Goal: Information Seeking & Learning: Check status

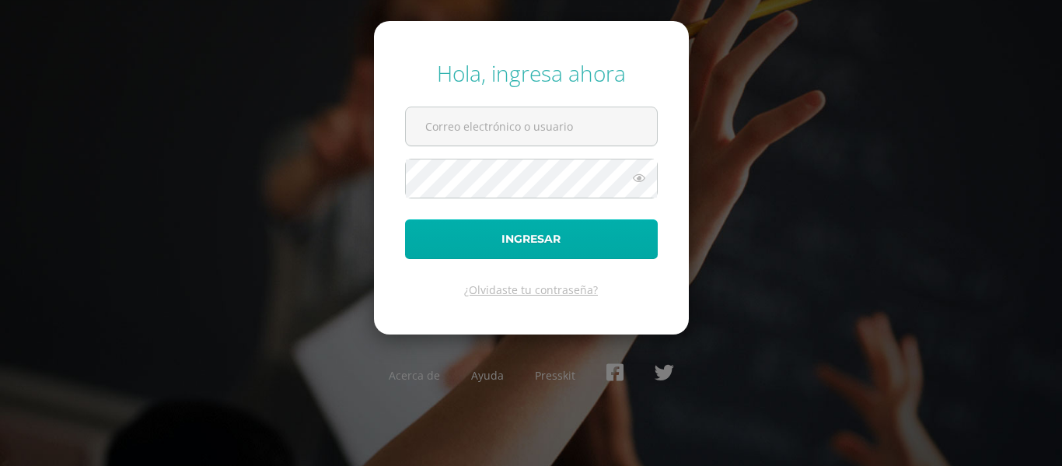
type input "2022019@maiagt.org"
click at [578, 236] on button "Ingresar" at bounding box center [531, 239] width 253 height 40
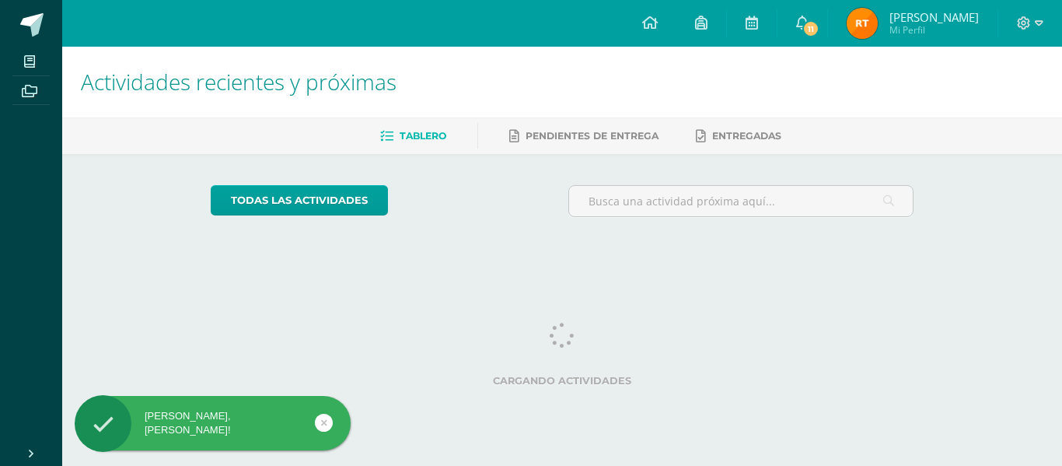
click at [878, 15] on img at bounding box center [861, 23] width 31 height 31
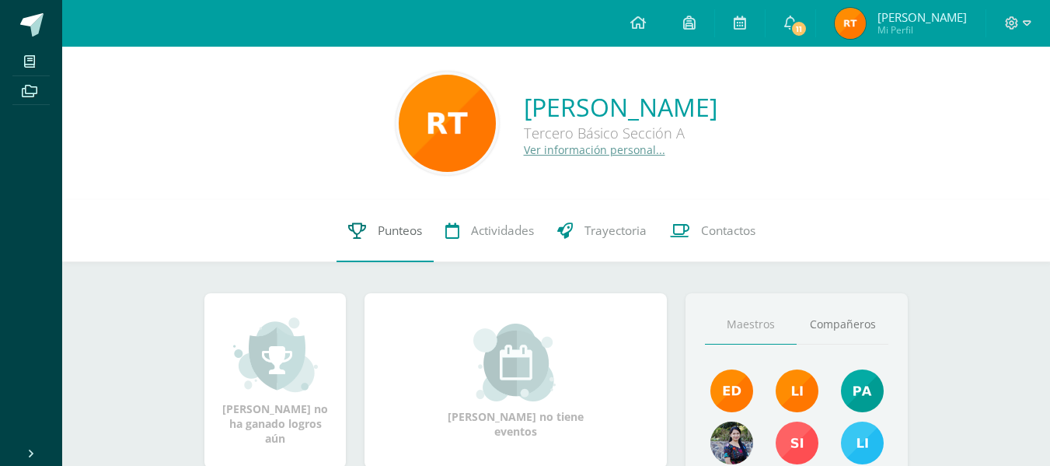
click at [396, 227] on span "Punteos" at bounding box center [400, 230] width 44 height 16
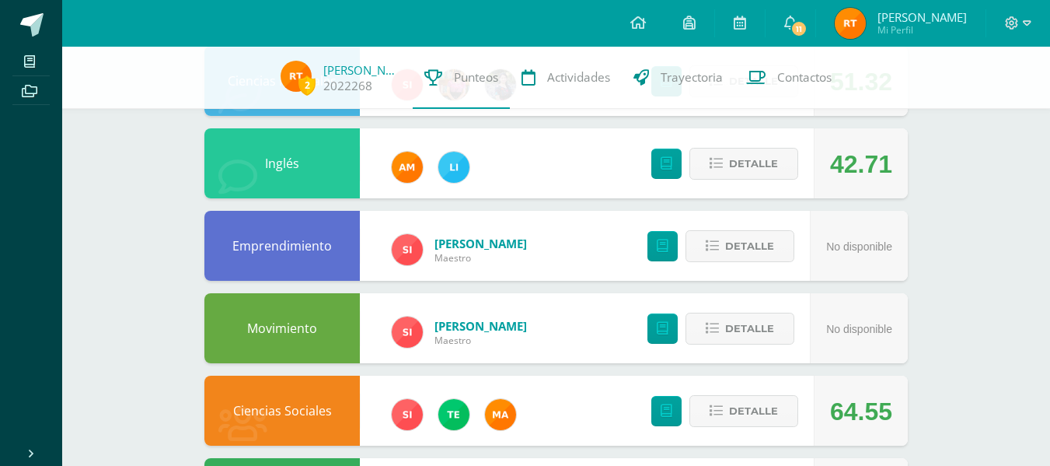
scroll to position [529, 0]
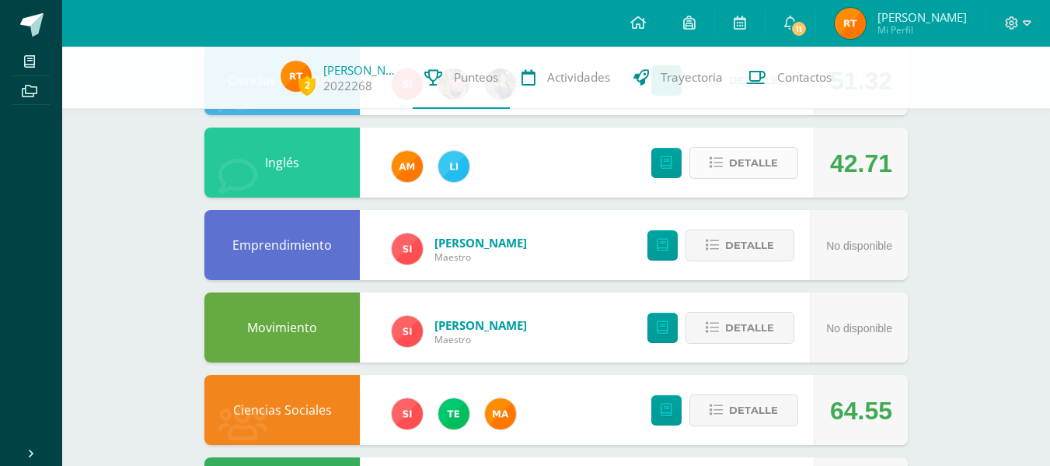
click at [763, 155] on span "Detalle" at bounding box center [753, 162] width 49 height 29
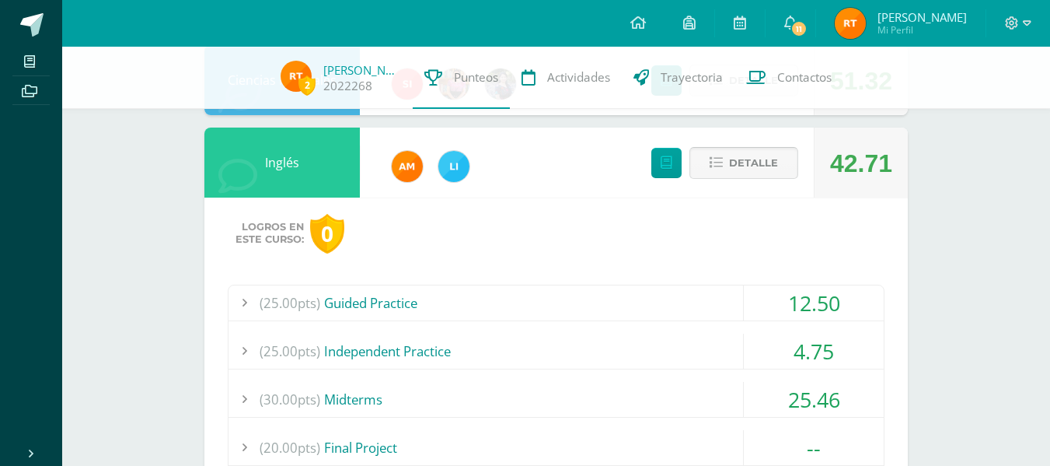
scroll to position [608, 0]
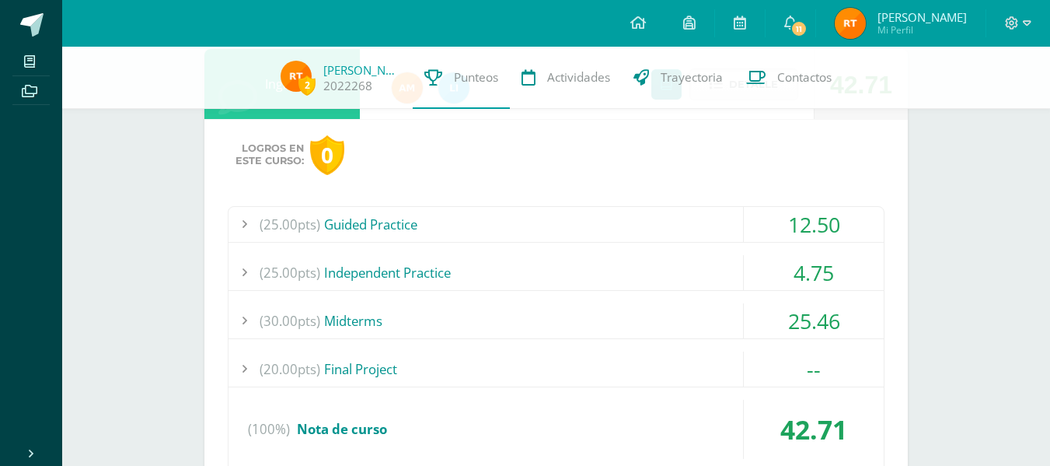
click at [407, 225] on div "(25.00pts) Guided Practice" at bounding box center [556, 224] width 655 height 35
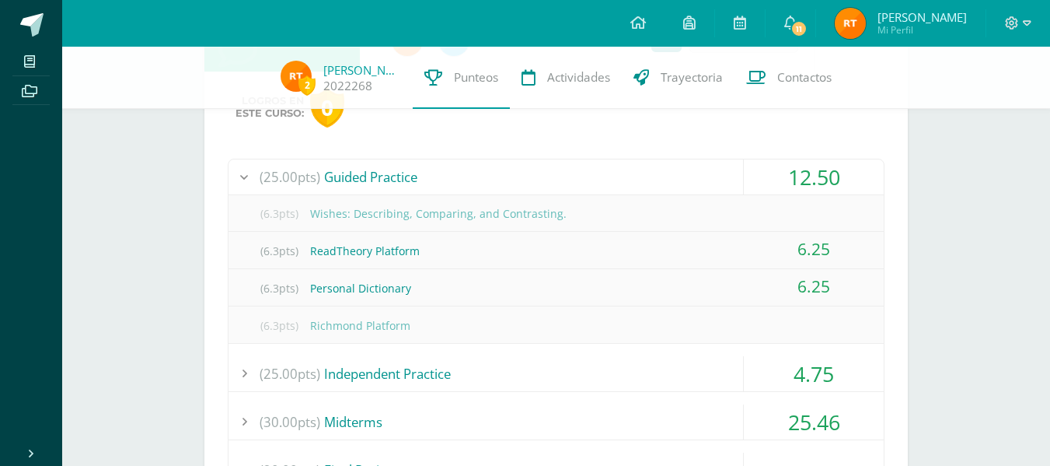
scroll to position [840, 0]
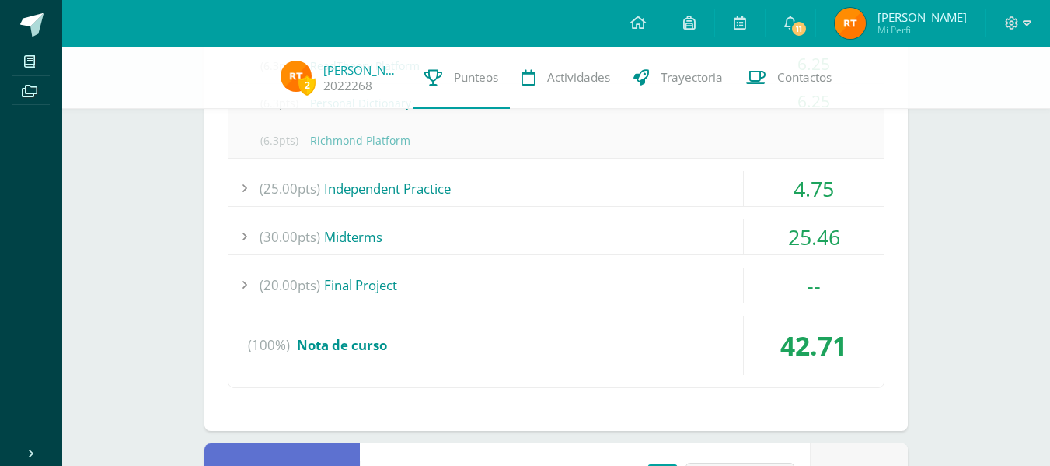
click at [404, 193] on div "(25.00pts) Independent Practice" at bounding box center [556, 188] width 655 height 35
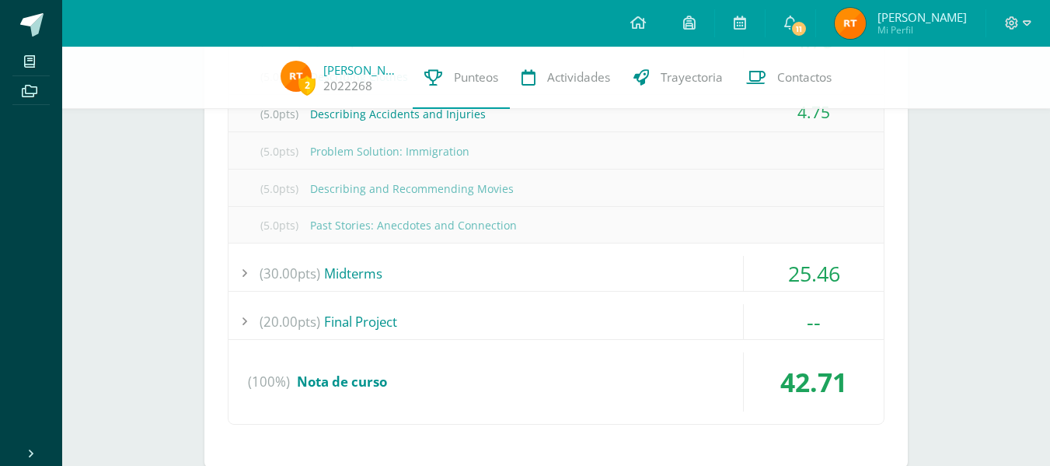
click at [372, 274] on div "(30.00pts) Midterms" at bounding box center [556, 273] width 655 height 35
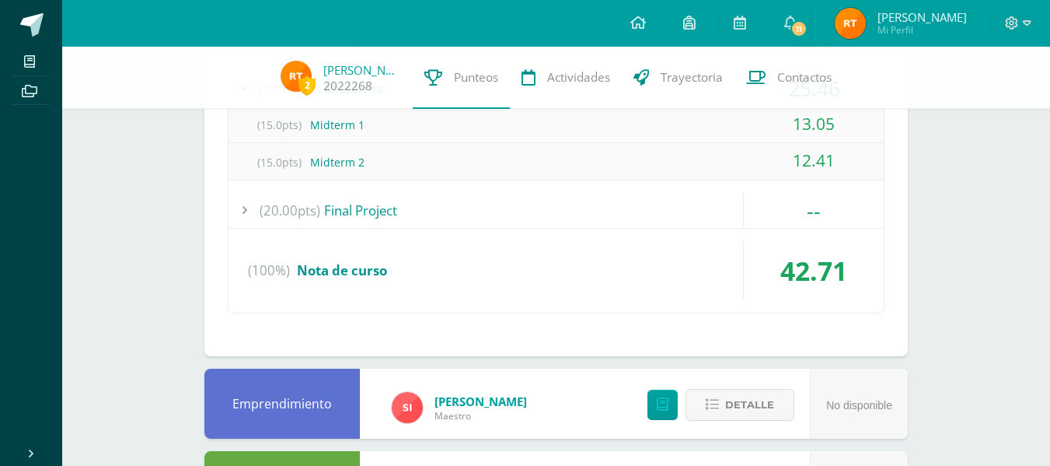
click at [372, 216] on div "(20.00pts) Final Project" at bounding box center [556, 210] width 655 height 35
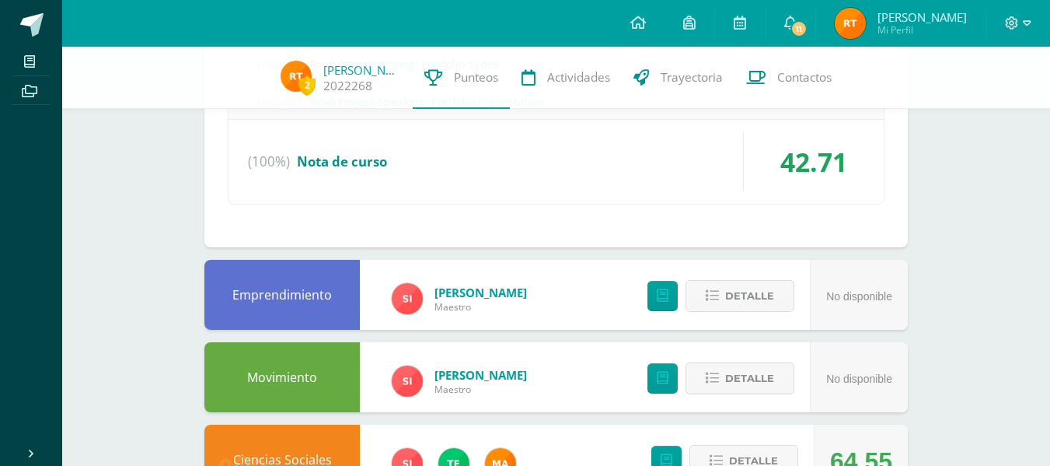
scroll to position [1091, 0]
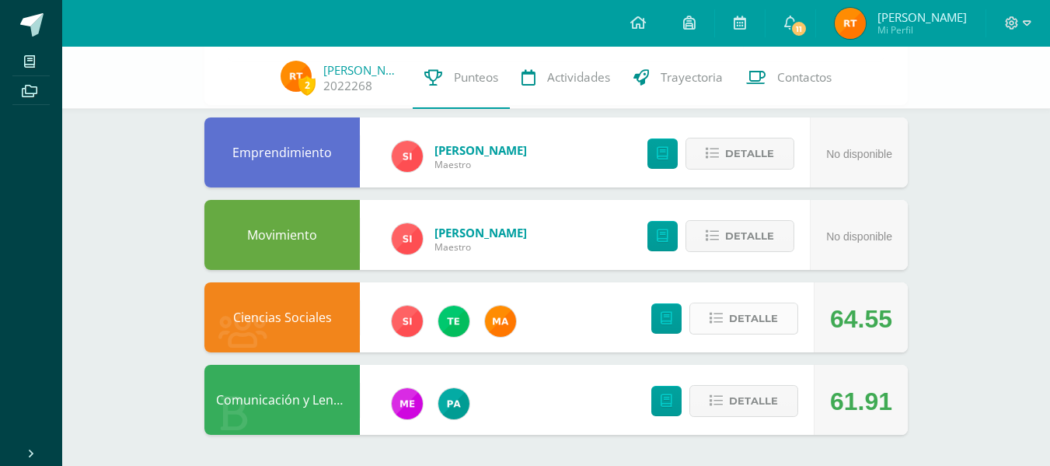
click at [728, 314] on button "Detalle" at bounding box center [743, 318] width 109 height 32
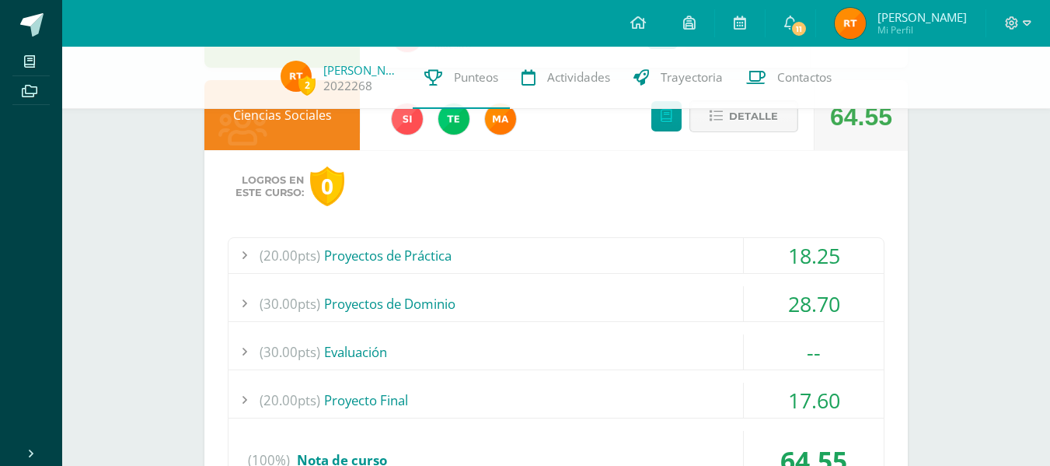
scroll to position [1294, 0]
click at [416, 254] on div "(20.00pts) Proyectos de Práctica" at bounding box center [556, 254] width 655 height 35
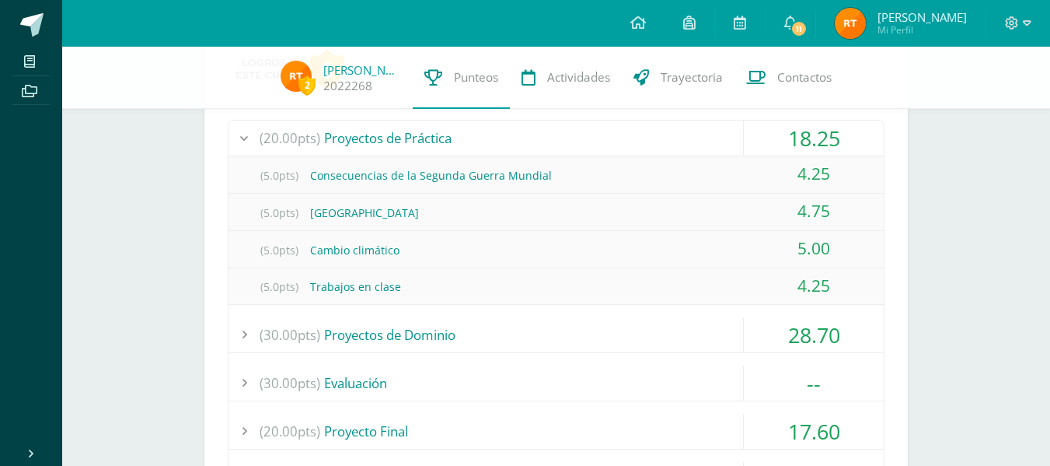
scroll to position [1342, 0]
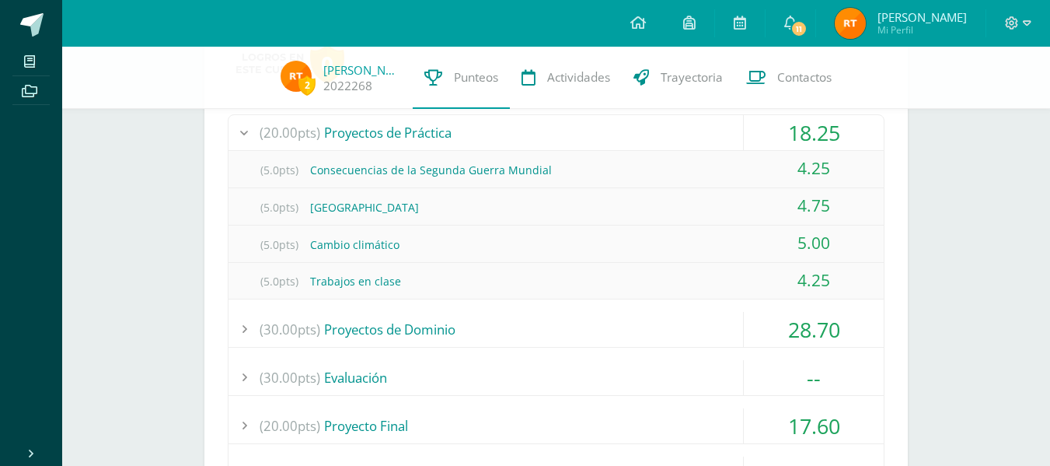
click at [414, 317] on div "(30.00pts) Proyectos de Dominio" at bounding box center [556, 329] width 655 height 35
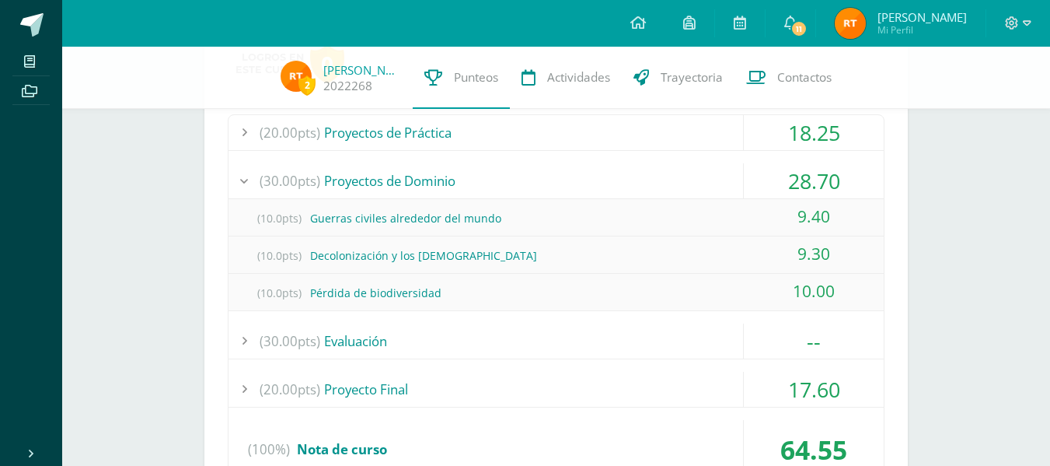
click at [393, 333] on div "(30.00pts) Evaluación" at bounding box center [556, 340] width 655 height 35
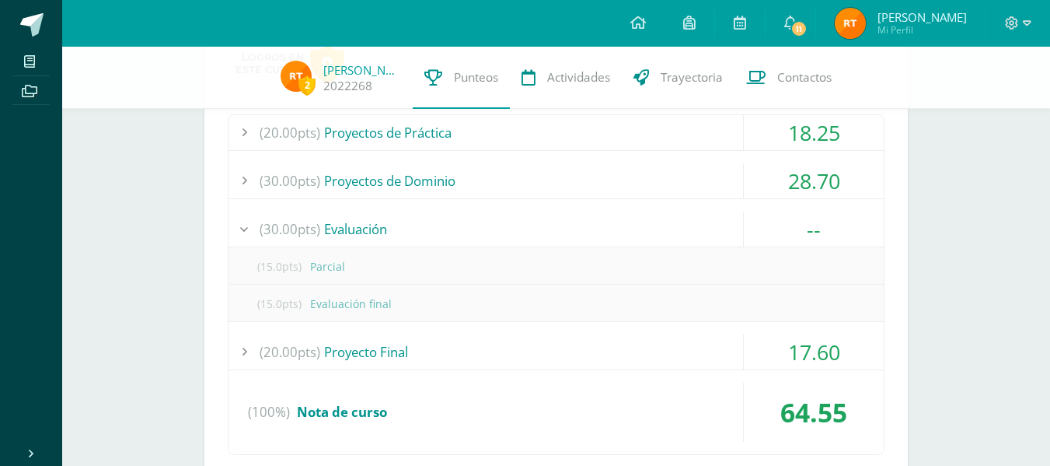
click at [374, 174] on div "(30.00pts) Proyectos de Dominio" at bounding box center [556, 180] width 655 height 35
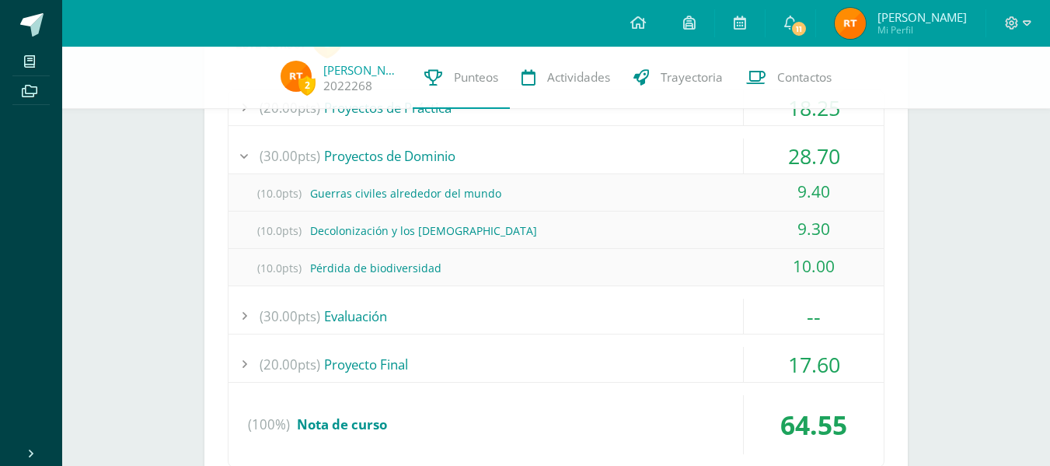
scroll to position [1367, 0]
click at [351, 308] on div "(30.00pts) Evaluación" at bounding box center [556, 315] width 655 height 35
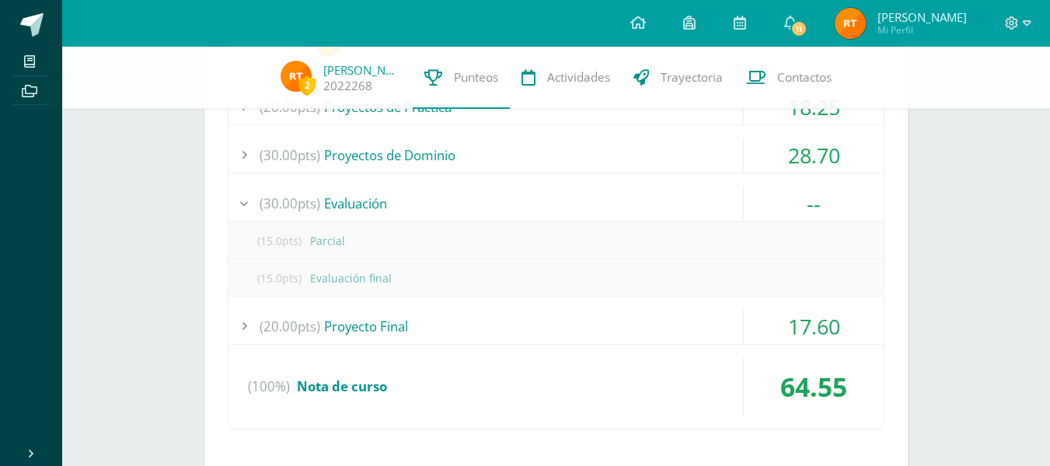
drag, startPoint x: 368, startPoint y: 318, endPoint x: 888, endPoint y: 253, distance: 524.0
click at [888, 253] on div "Logros en este curso: 0 (20.00pts) Proyectos de Práctica 18.25 (5.0pts) Consecu…" at bounding box center [555, 236] width 703 height 469
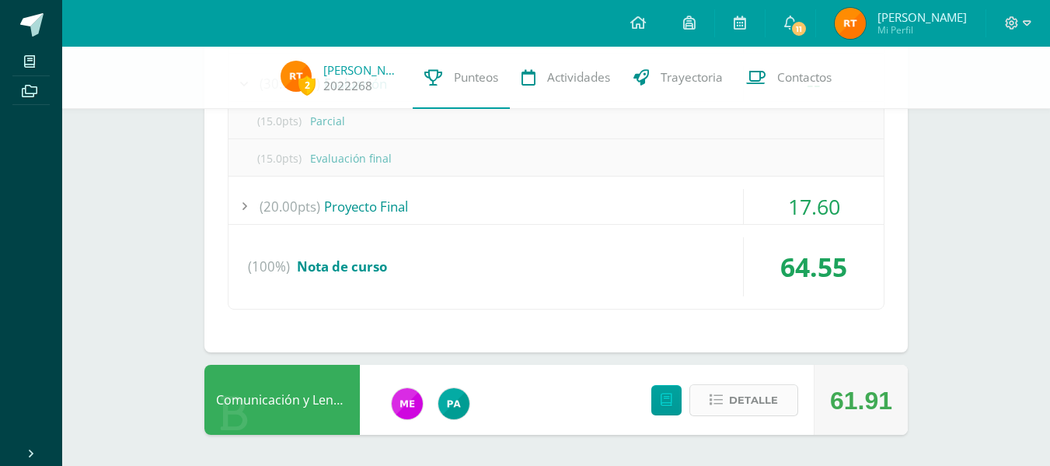
click at [731, 402] on span "Detalle" at bounding box center [753, 400] width 49 height 29
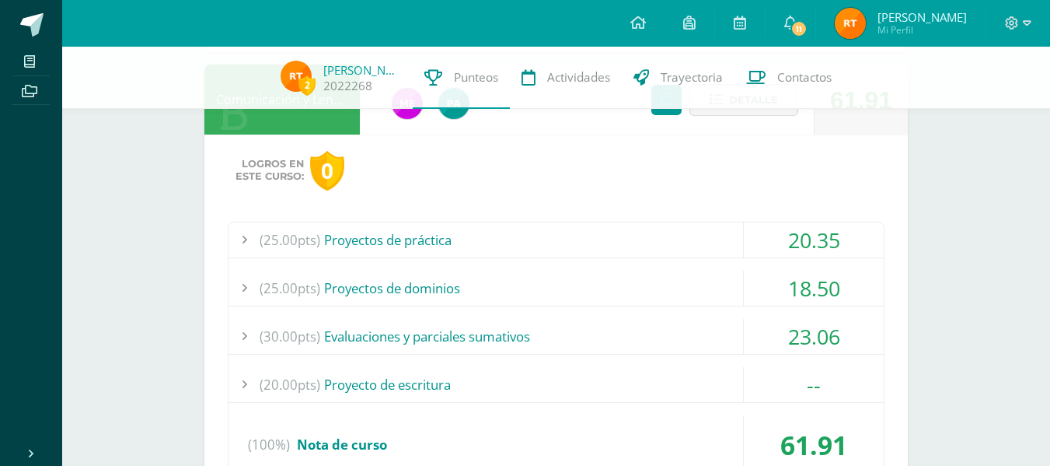
scroll to position [1788, 0]
click at [429, 237] on div "(25.00pts) Proyectos de práctica" at bounding box center [556, 239] width 655 height 35
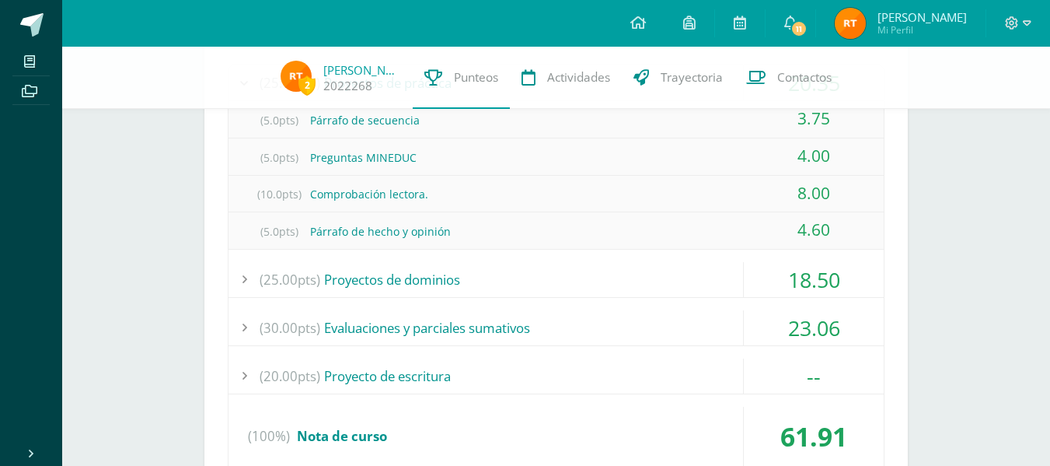
scroll to position [1870, 0]
click at [1007, 24] on icon at bounding box center [1012, 22] width 13 height 13
click at [982, 103] on span "Cerrar sesión" at bounding box center [979, 106] width 70 height 15
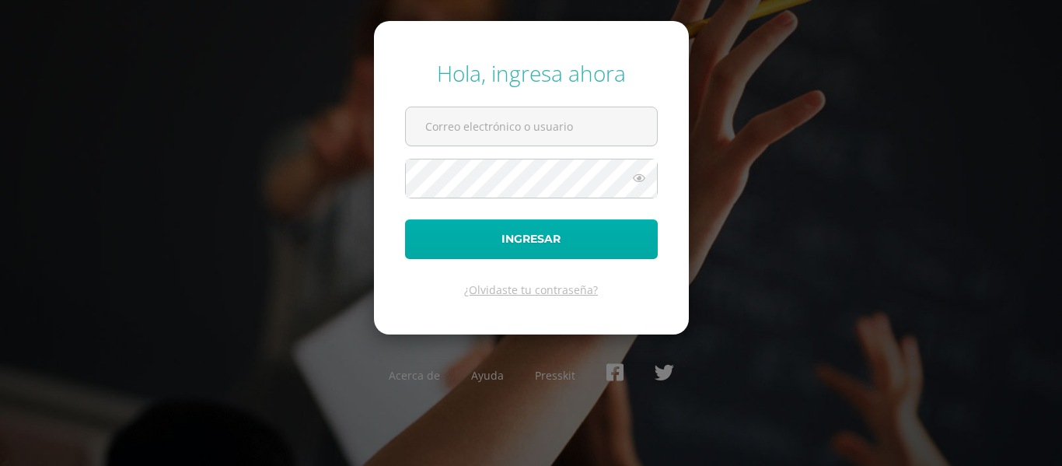
type input "2022019@maiagt.org"
click at [602, 244] on button "Ingresar" at bounding box center [531, 239] width 253 height 40
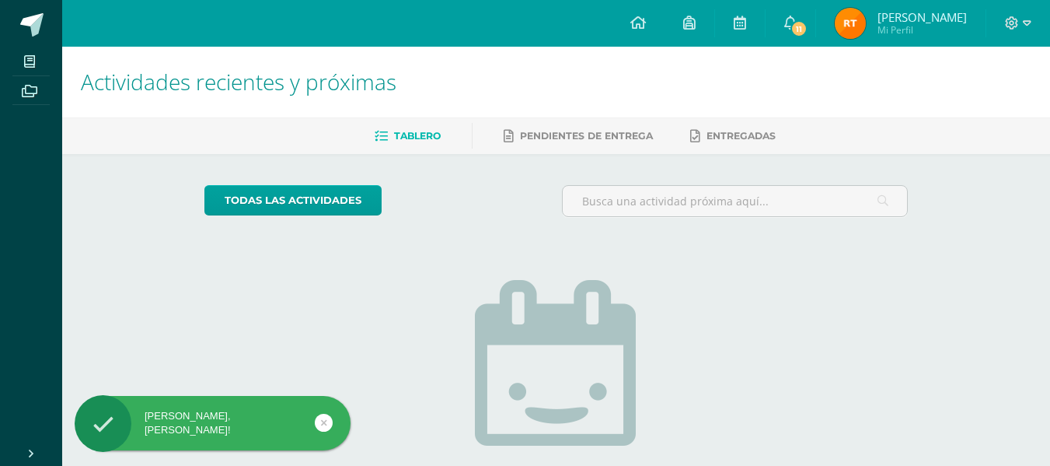
click at [866, 29] on img at bounding box center [850, 23] width 31 height 31
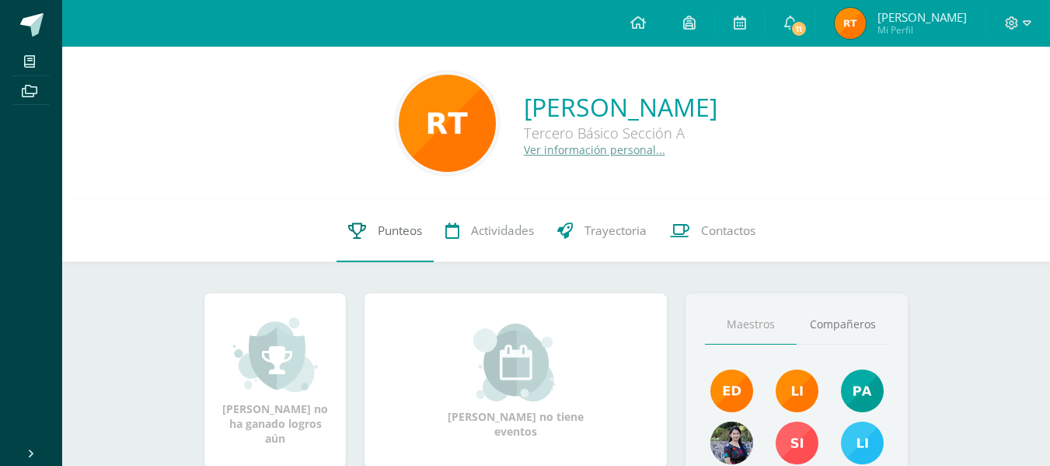
click at [400, 231] on span "Punteos" at bounding box center [400, 230] width 44 height 16
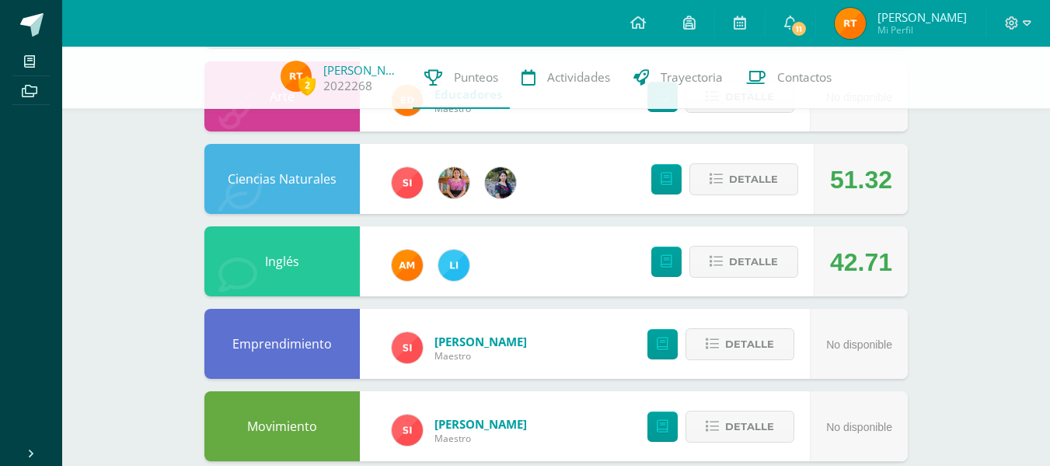
scroll to position [622, 0]
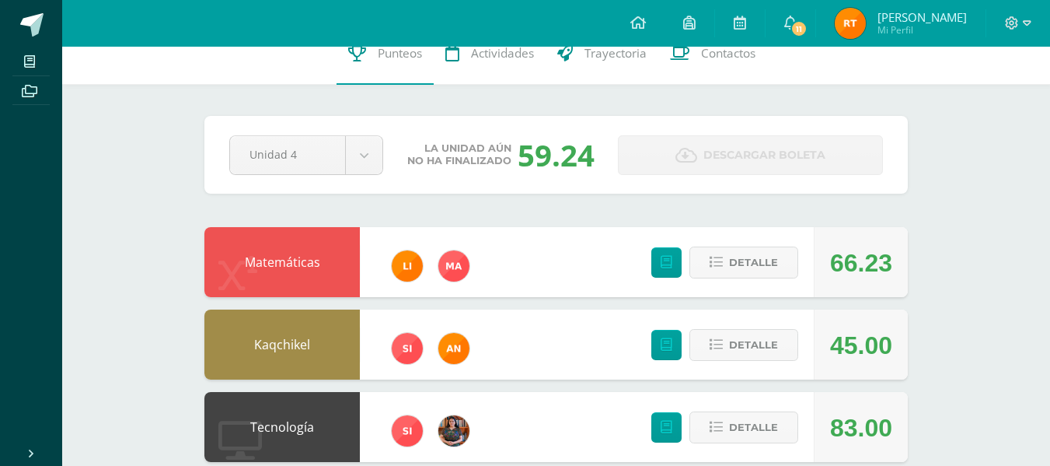
scroll to position [0, 0]
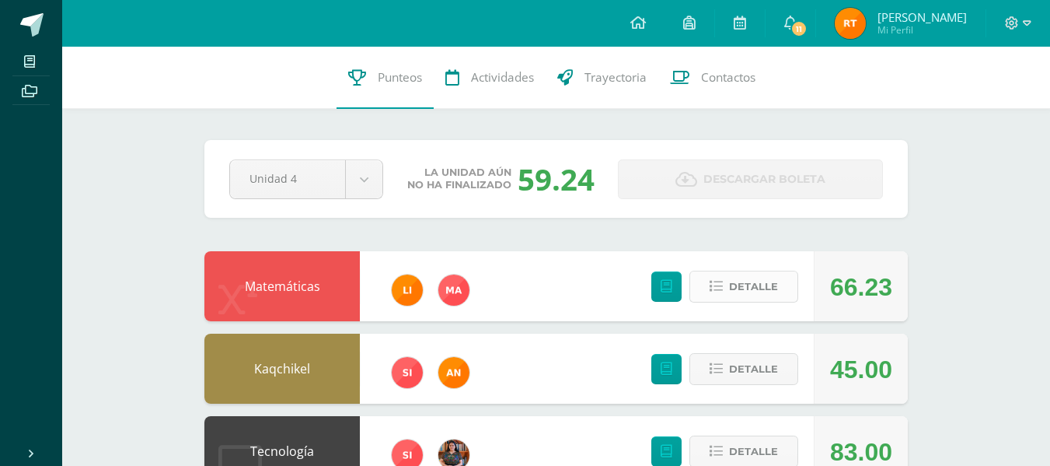
click at [767, 289] on span "Detalle" at bounding box center [753, 286] width 49 height 29
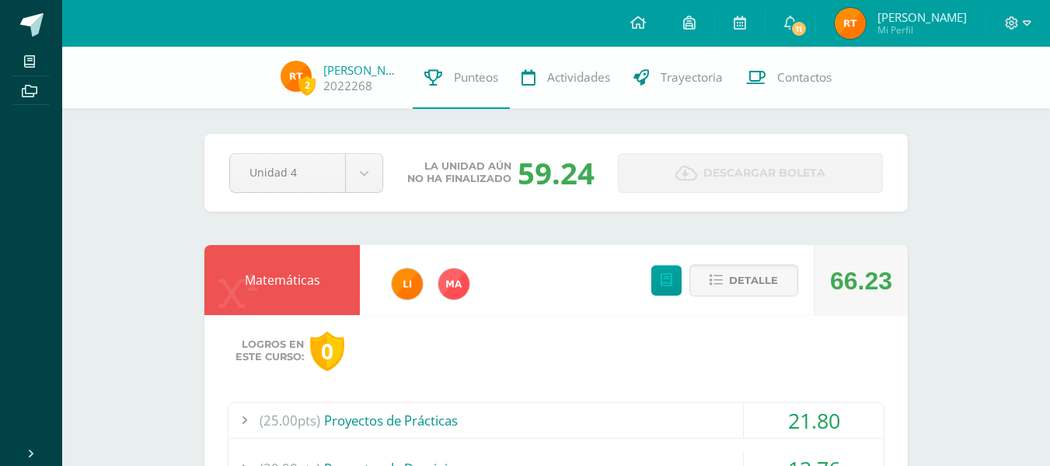
scroll to position [218, 0]
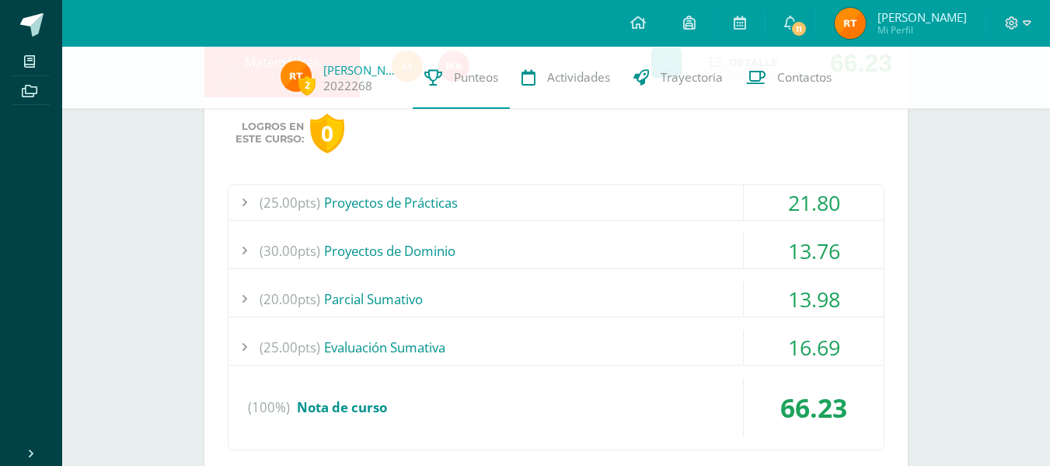
click at [481, 355] on div "(25.00pts) Evaluación Sumativa" at bounding box center [556, 347] width 655 height 35
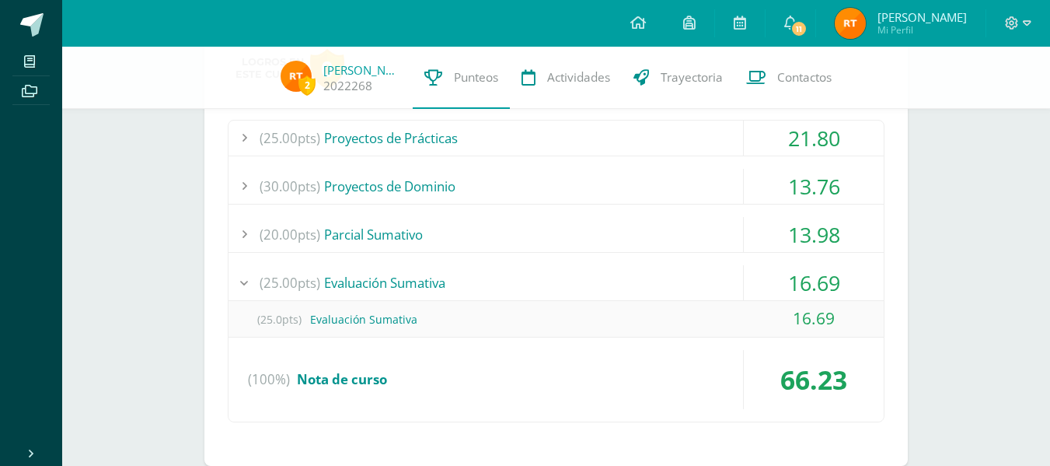
scroll to position [283, 0]
click at [354, 236] on div "(20.00pts) Parcial Sumativo" at bounding box center [556, 233] width 655 height 35
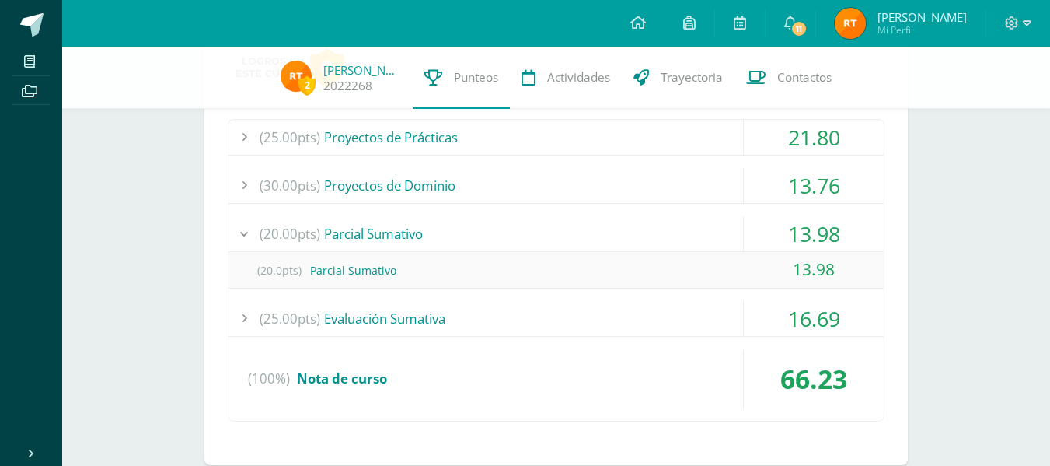
click at [344, 185] on div "(30.00pts) Proyectos de Dominio" at bounding box center [556, 185] width 655 height 35
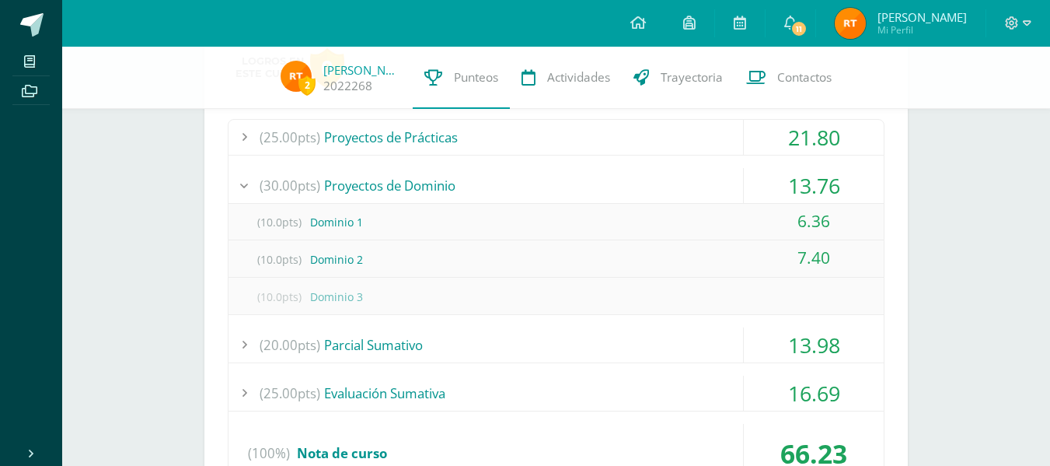
click at [746, 241] on div "7.40" at bounding box center [814, 257] width 140 height 35
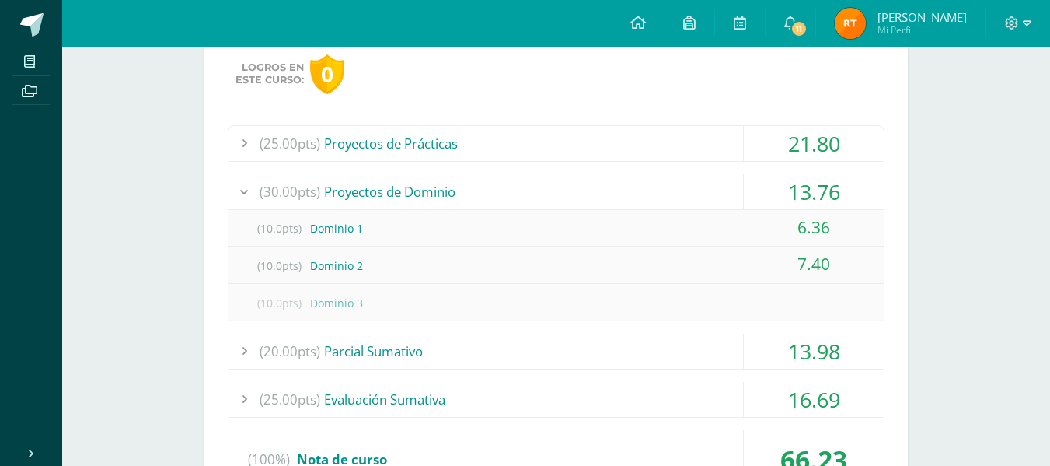
scroll to position [0, 0]
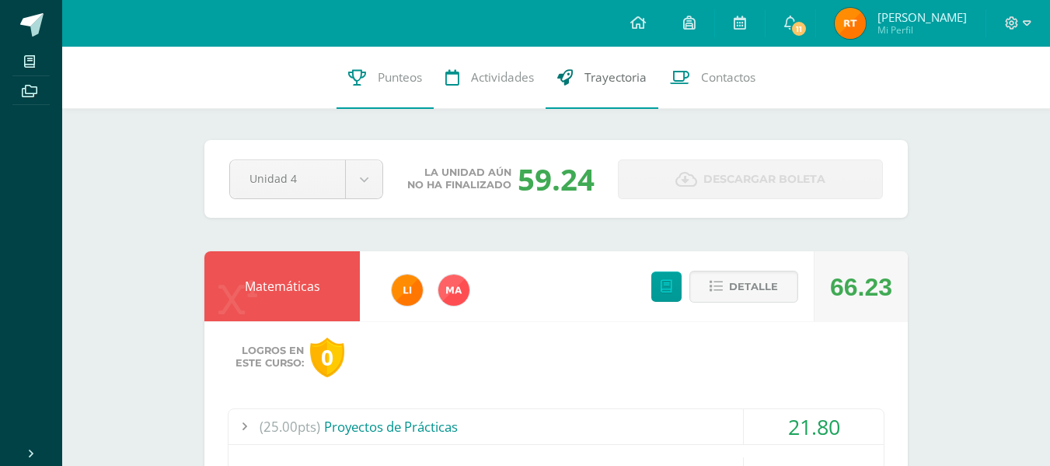
click at [607, 79] on span "Trayectoria" at bounding box center [616, 77] width 62 height 16
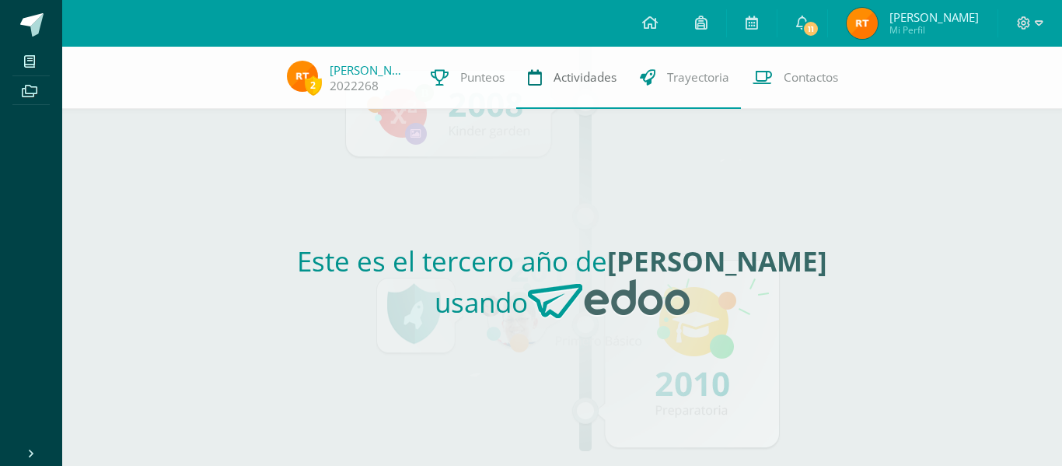
click at [553, 83] on span "Actividades" at bounding box center [584, 77] width 63 height 16
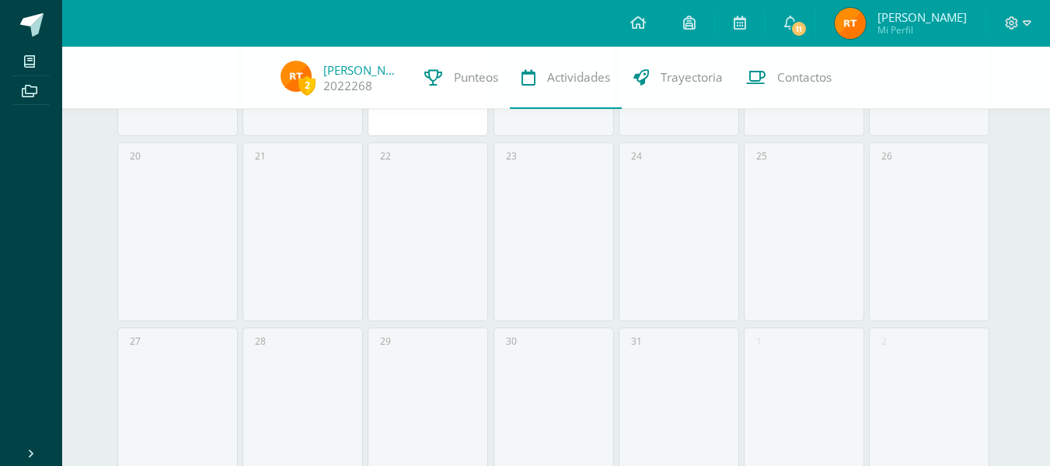
scroll to position [761, 0]
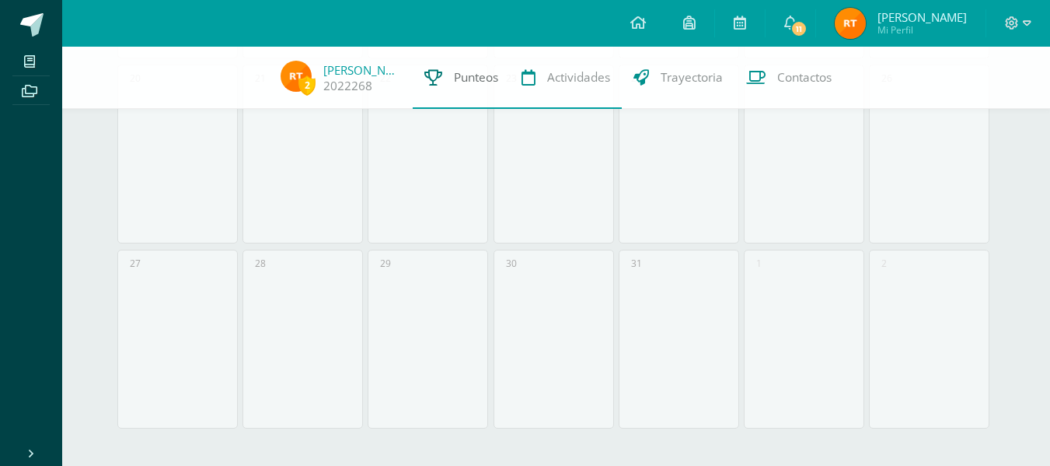
click at [452, 63] on link "Punteos" at bounding box center [461, 78] width 97 height 62
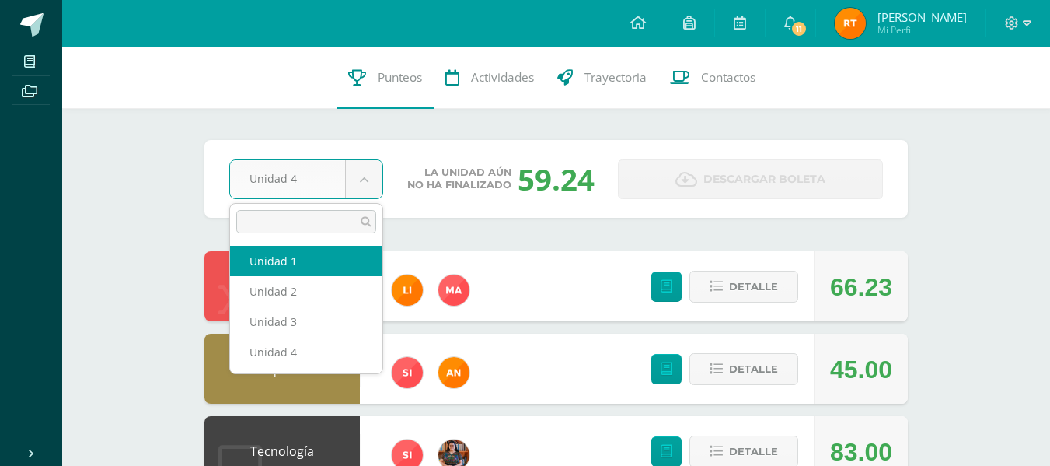
select select "Unidad 1"
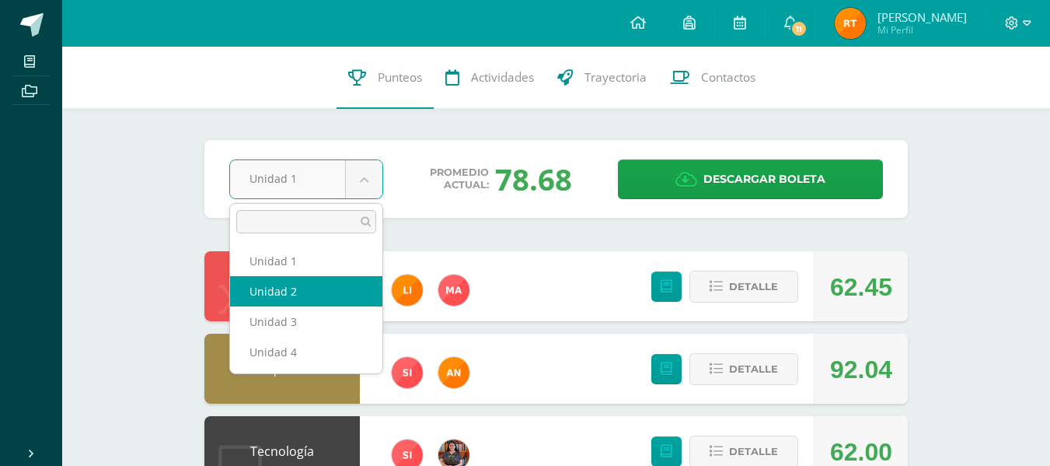
select select "Unidad 2"
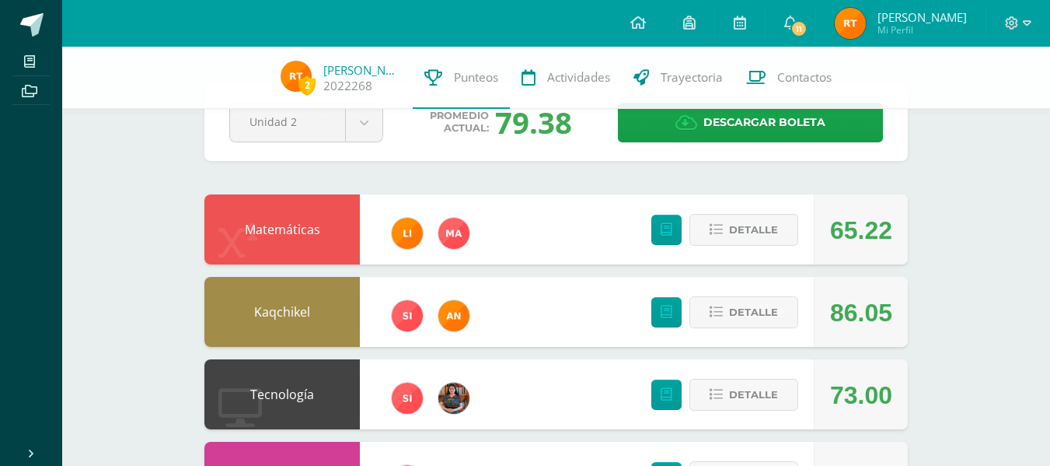
scroll to position [52, 0]
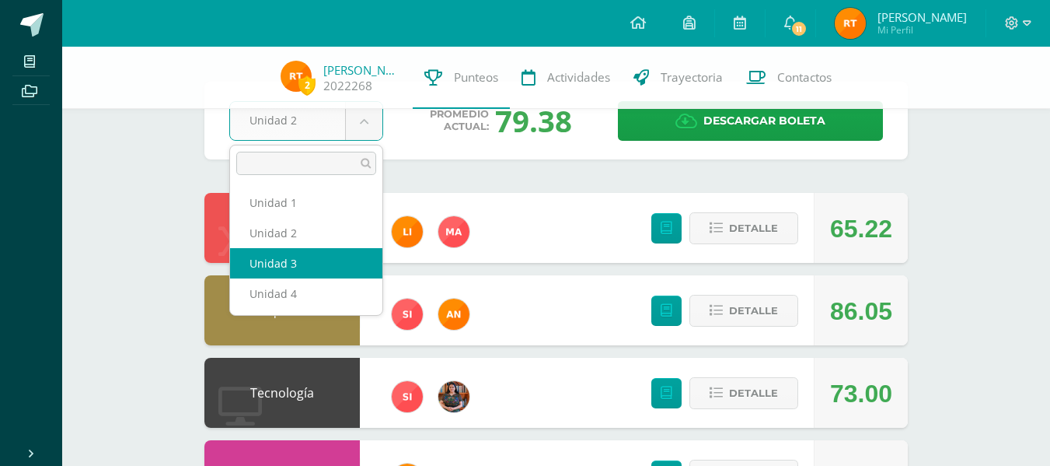
select select "Unidad 3"
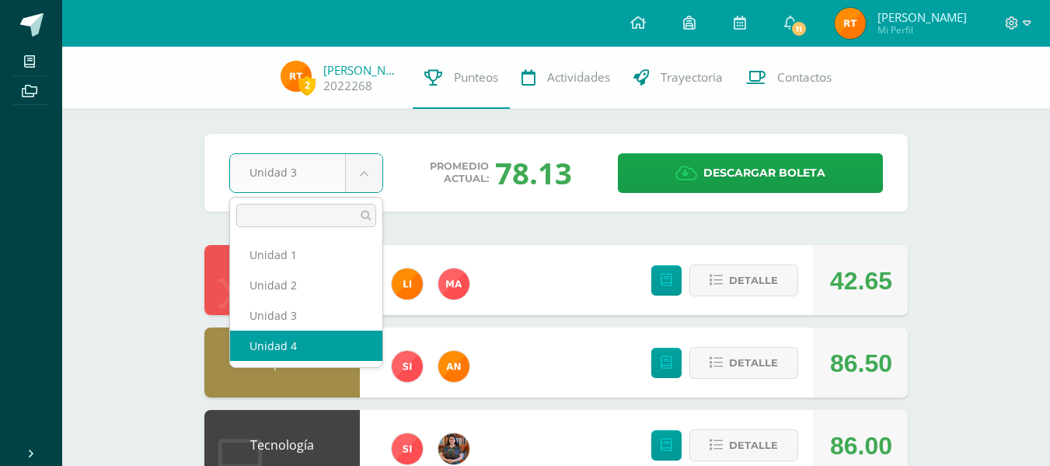
select select "Unidad 4"
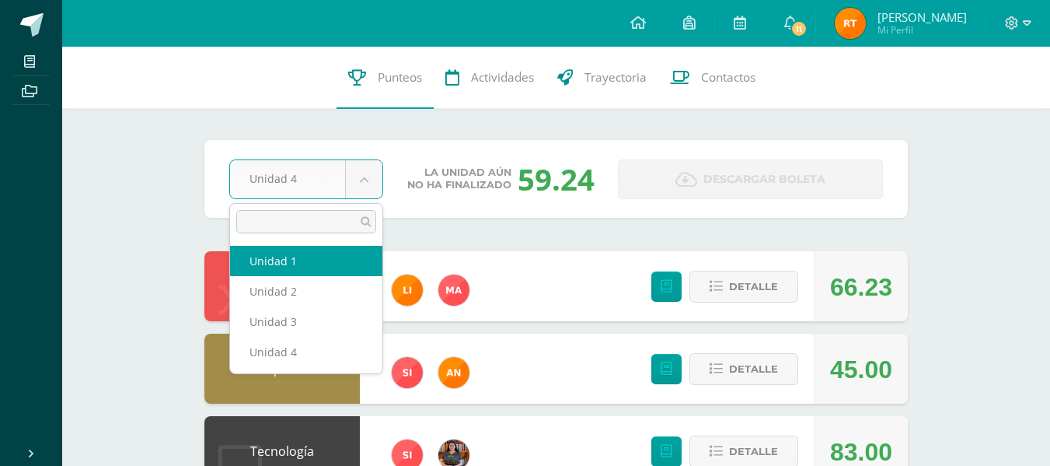
select select "Unidad 1"
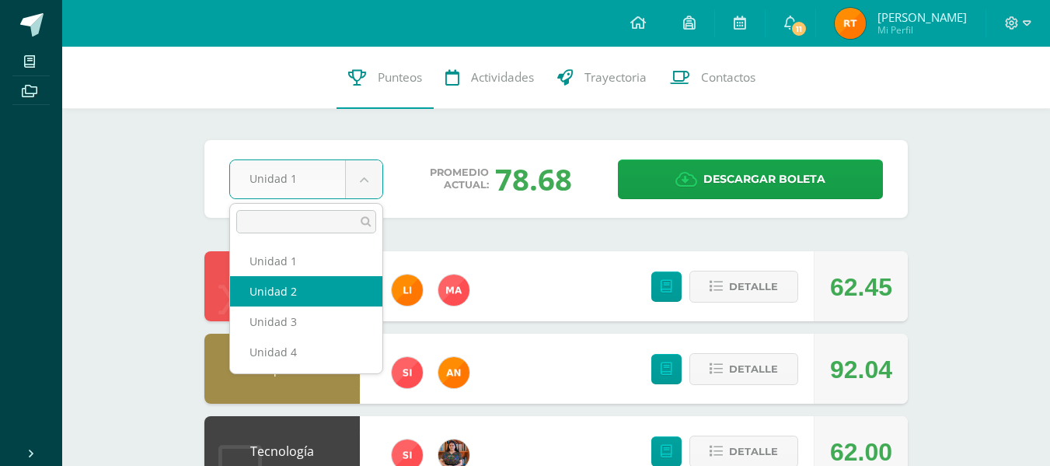
select select "Unidad 2"
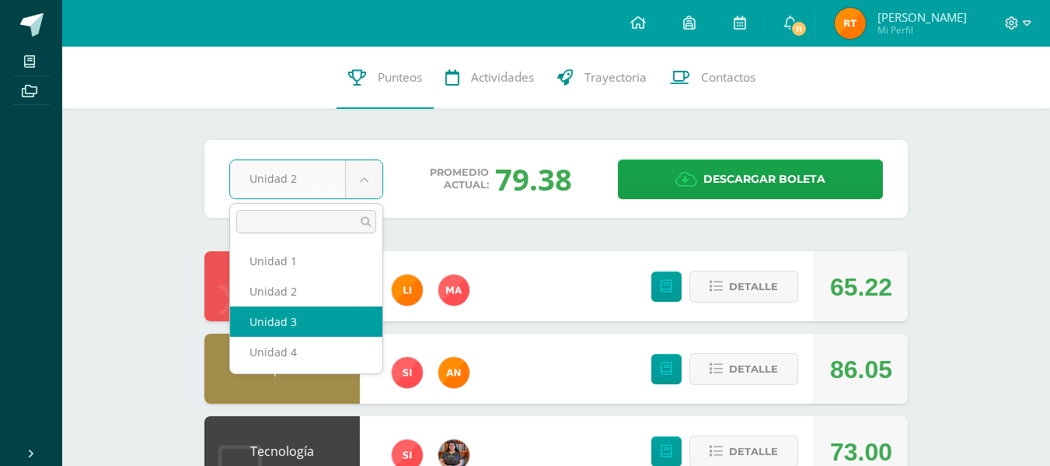
select select "Unidad 3"
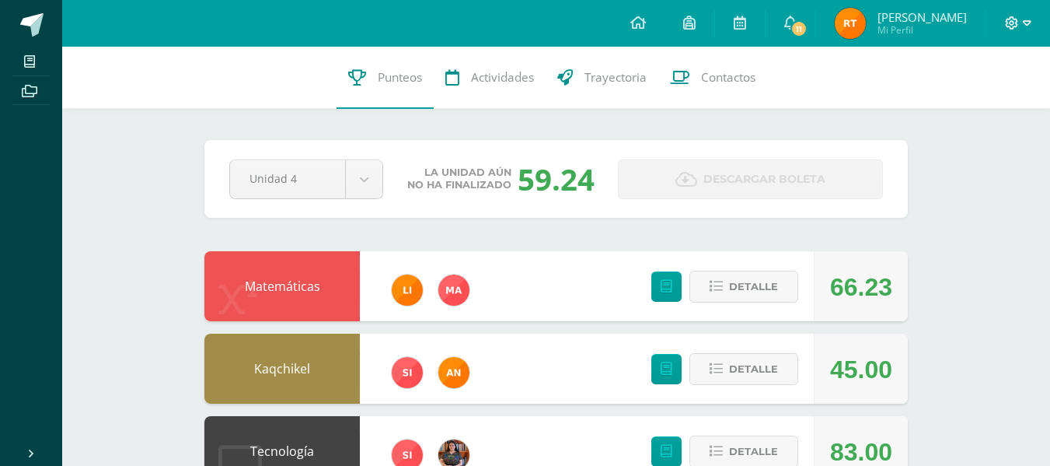
click at [1014, 18] on icon at bounding box center [1012, 23] width 14 height 14
click at [961, 100] on span "Cerrar sesión" at bounding box center [978, 105] width 70 height 15
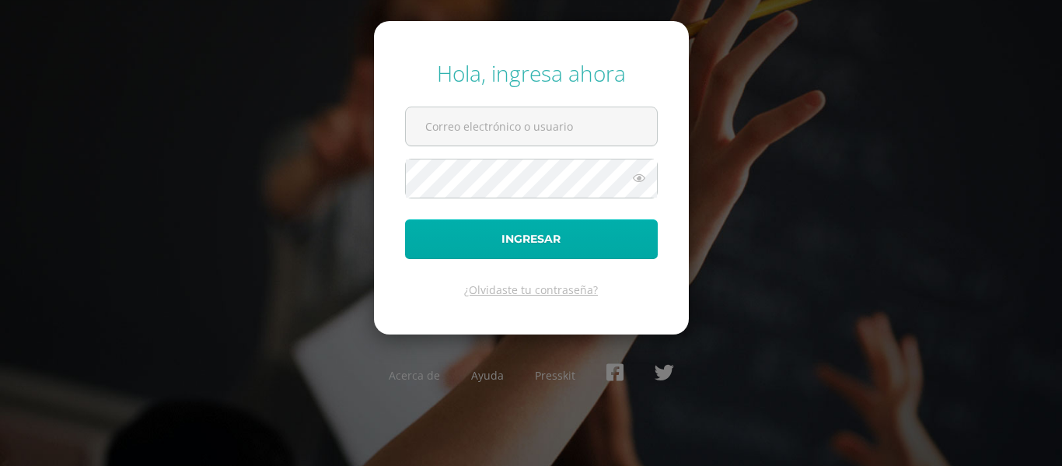
type input "2022019@maiagt.org"
click at [539, 240] on button "Ingresar" at bounding box center [531, 239] width 253 height 40
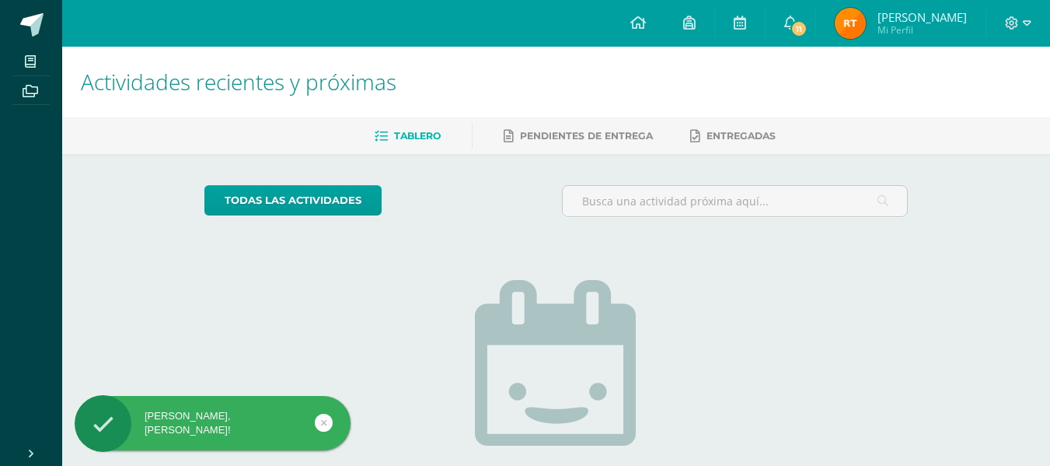
click at [878, 26] on span "[PERSON_NAME] Mi Perfil" at bounding box center [901, 23] width 138 height 31
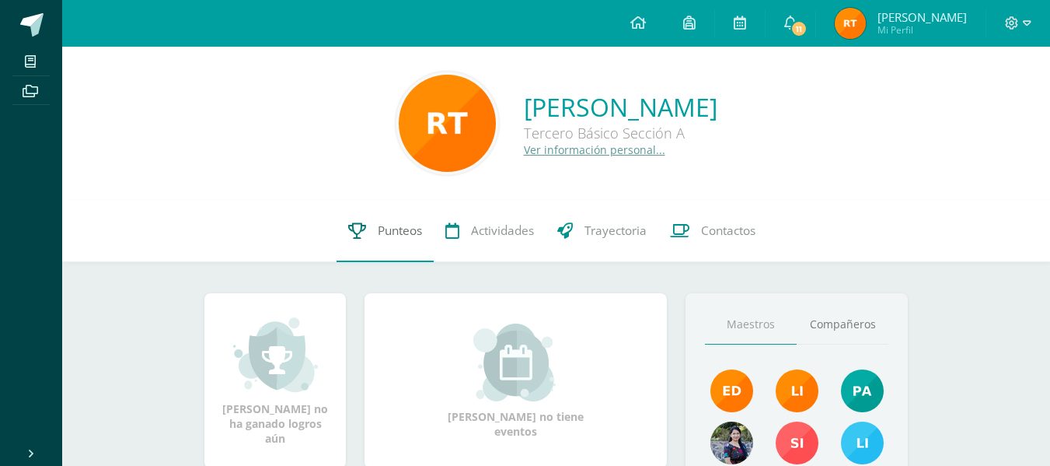
click at [393, 225] on span "Punteos" at bounding box center [400, 230] width 44 height 16
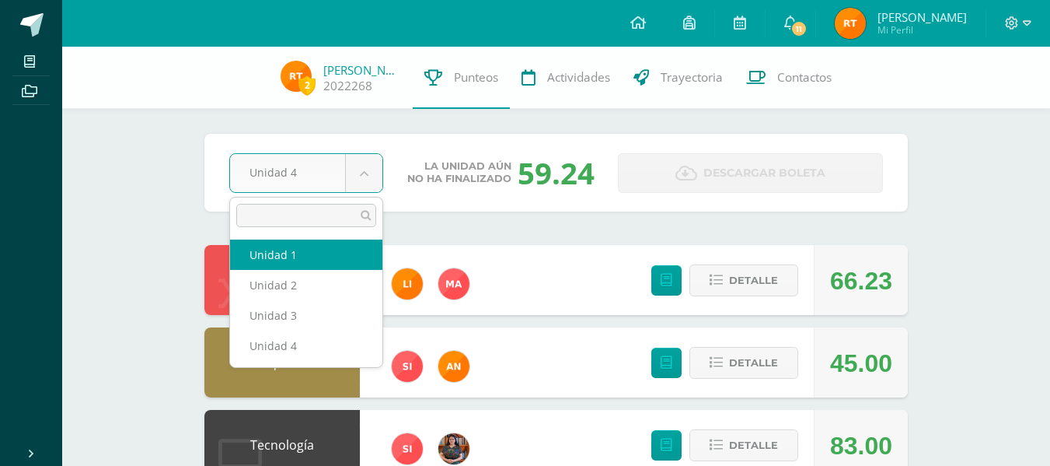
select select "Unidad 1"
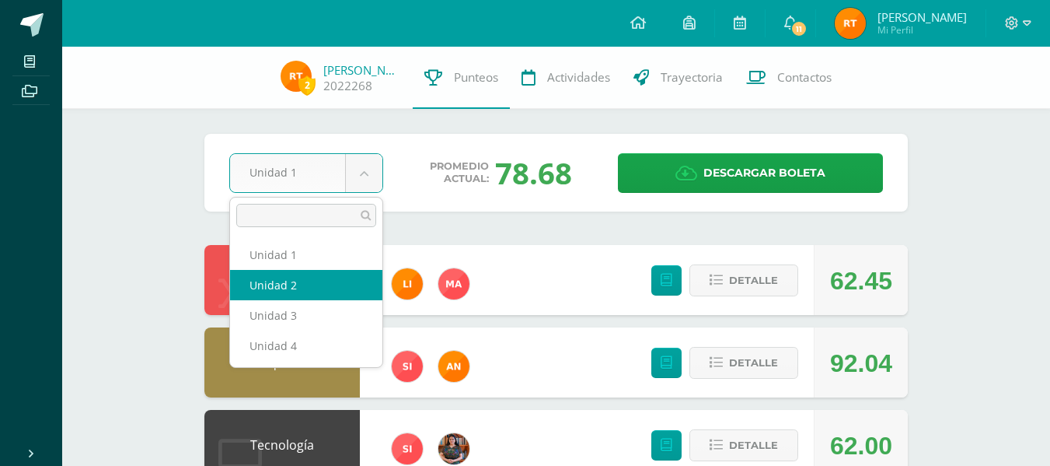
select select "Unidad 2"
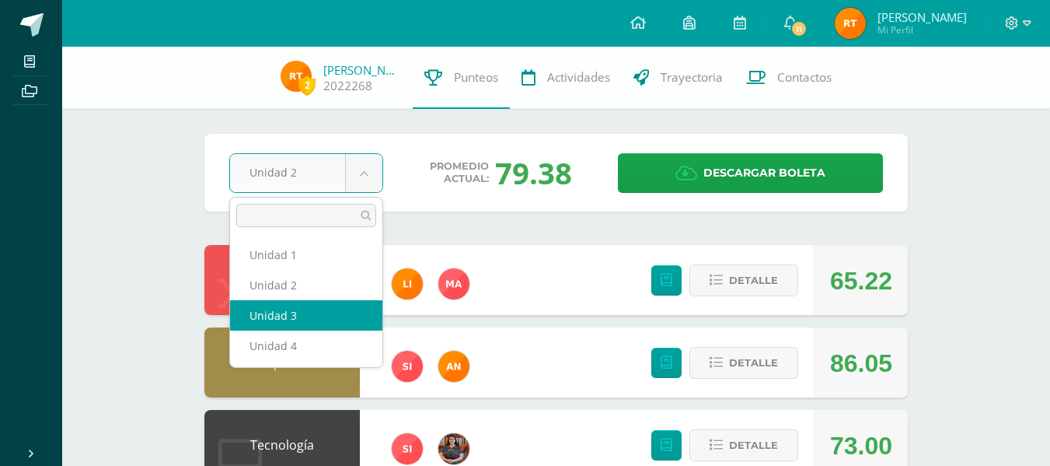
select select "Unidad 3"
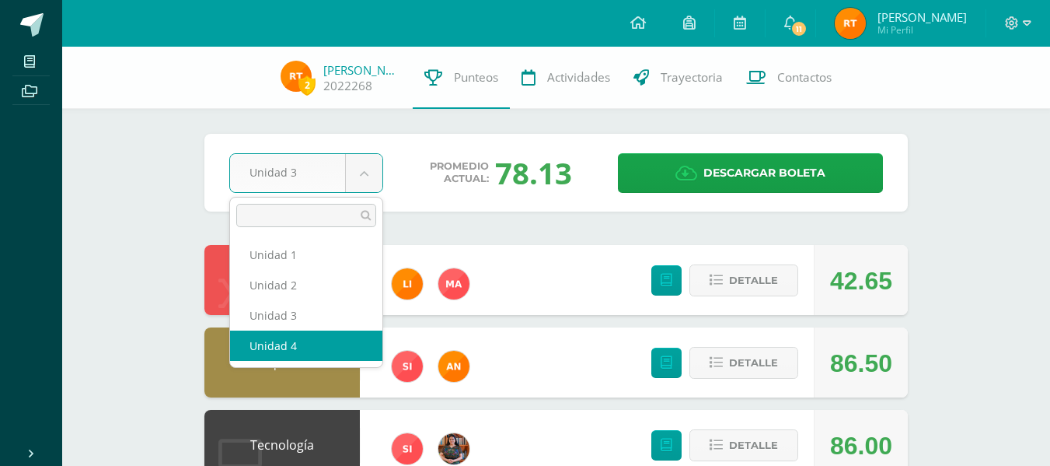
select select "Unidad 4"
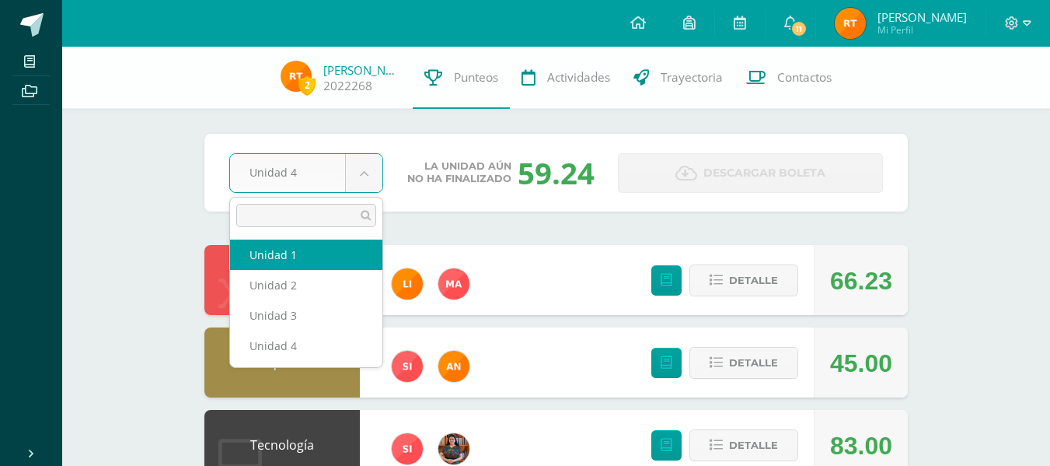
select select "Unidad 1"
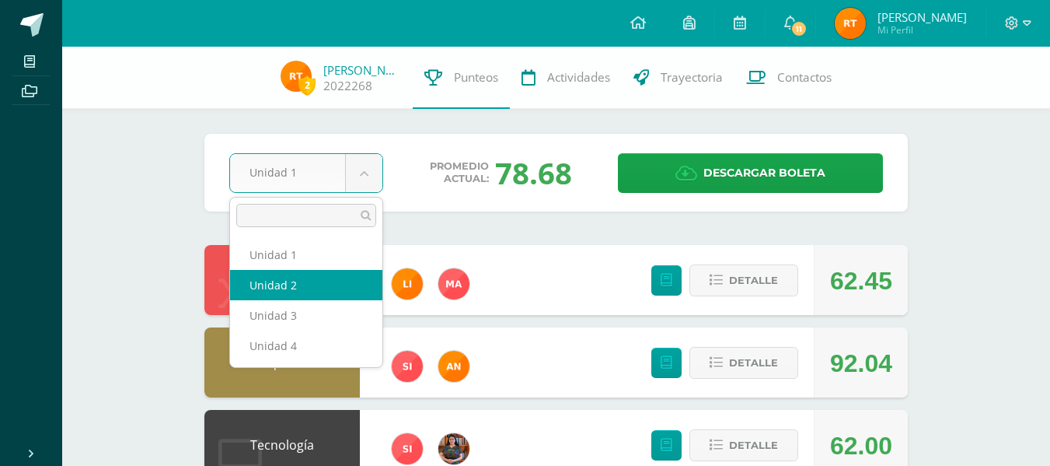
select select "Unidad 2"
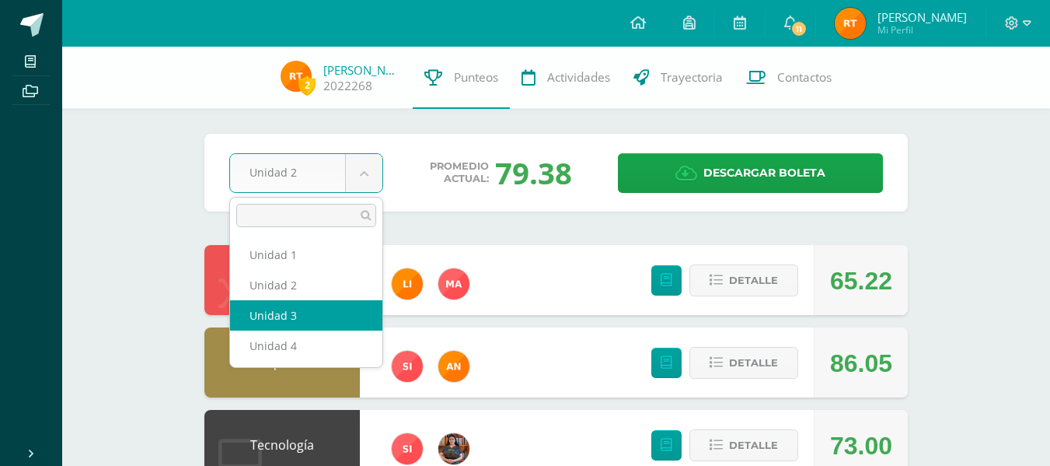
select select "Unidad 3"
drag, startPoint x: 371, startPoint y: 168, endPoint x: 292, endPoint y: 347, distance: 196.0
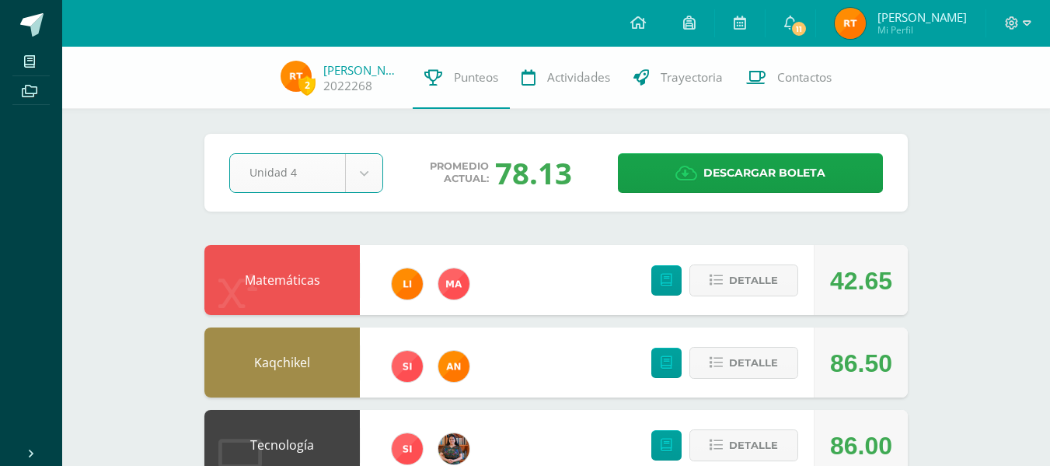
select select "Unidad 4"
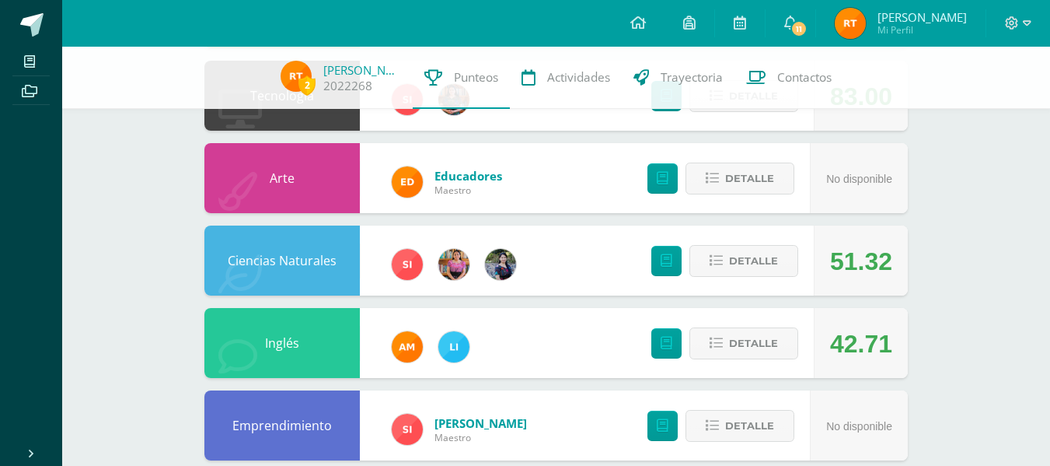
scroll to position [347, 0]
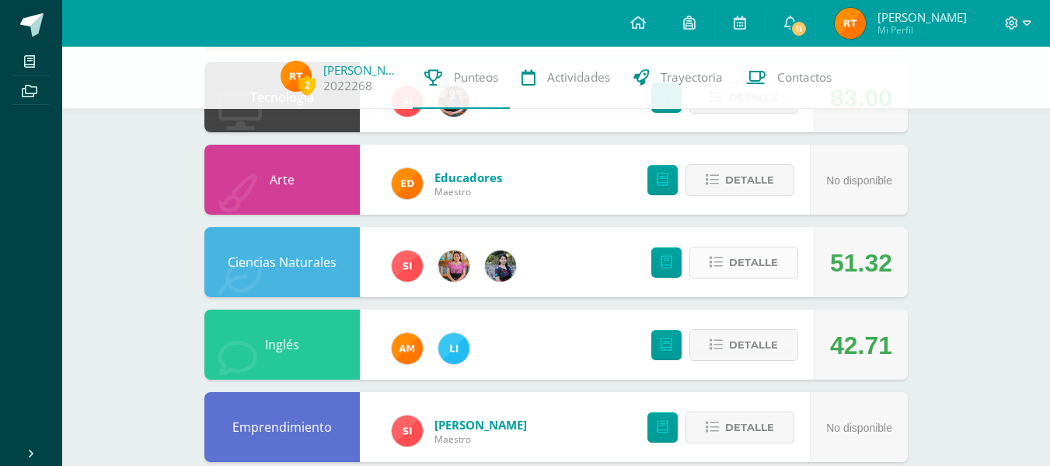
click at [740, 268] on span "Detalle" at bounding box center [753, 262] width 49 height 29
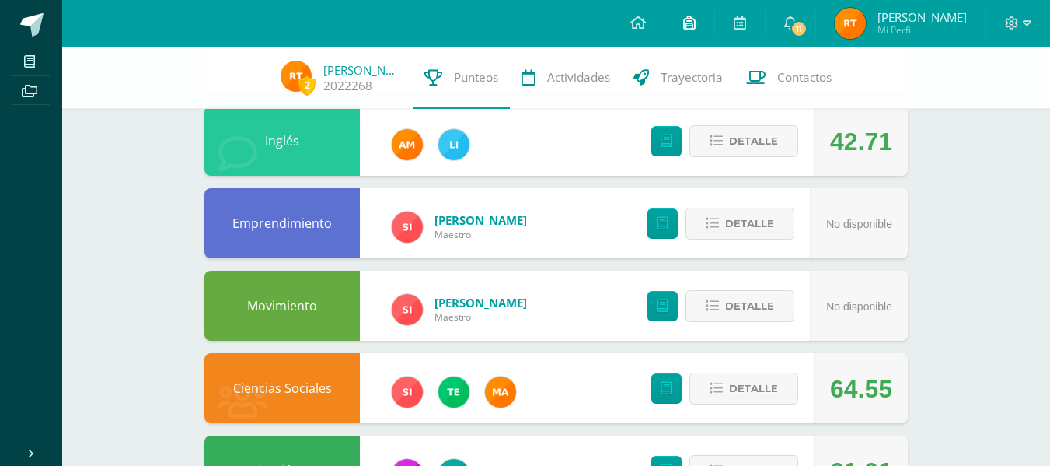
scroll to position [996, 0]
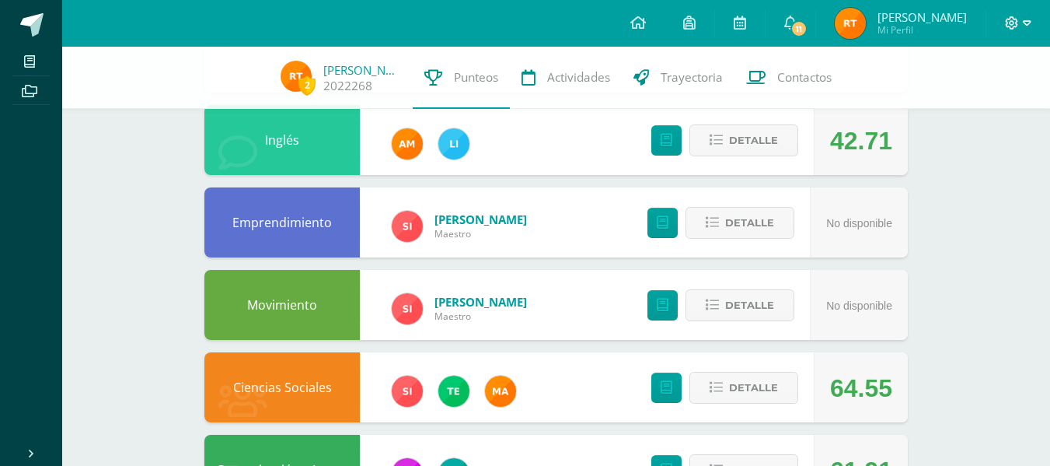
click at [1009, 24] on icon at bounding box center [1012, 23] width 14 height 14
click at [581, 231] on div "Emprendimiento Silvia Maestro No disponible Detalle" at bounding box center [555, 222] width 703 height 70
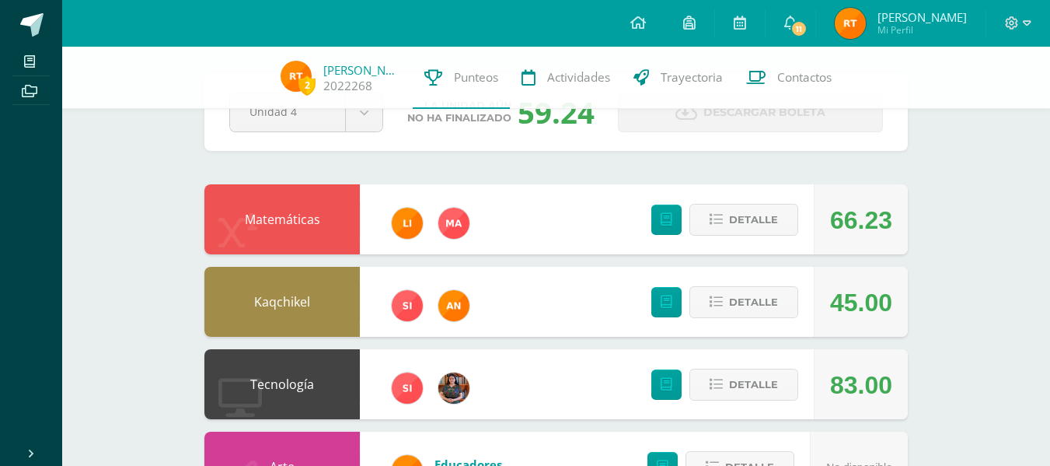
scroll to position [0, 0]
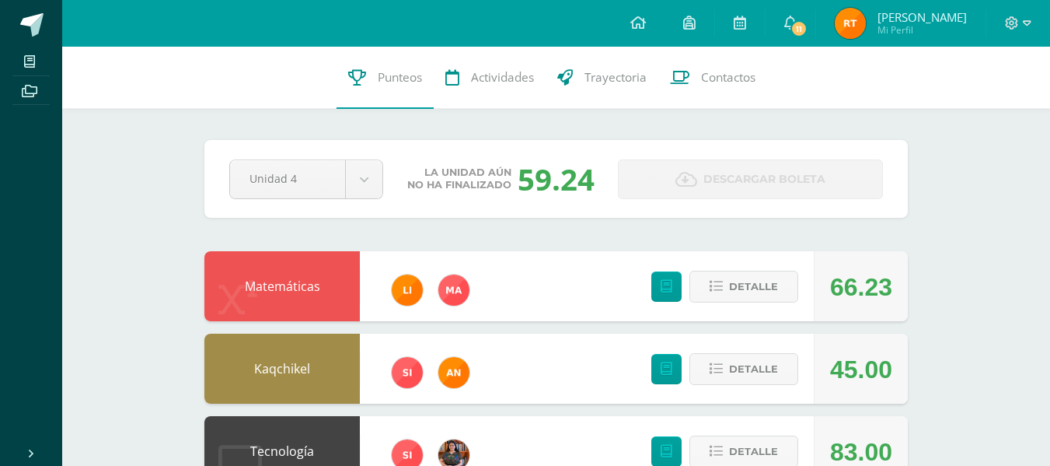
click at [760, 183] on span "Descargar boleta" at bounding box center [764, 179] width 122 height 38
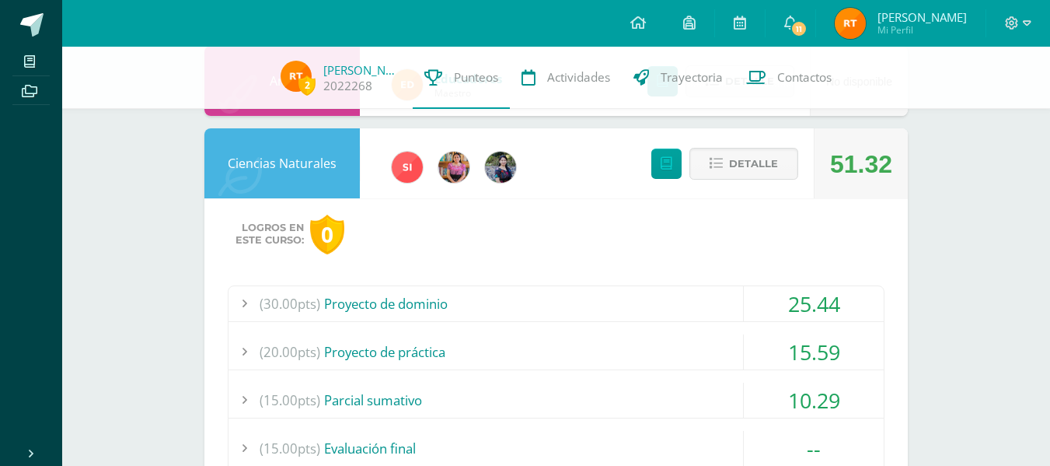
scroll to position [769, 0]
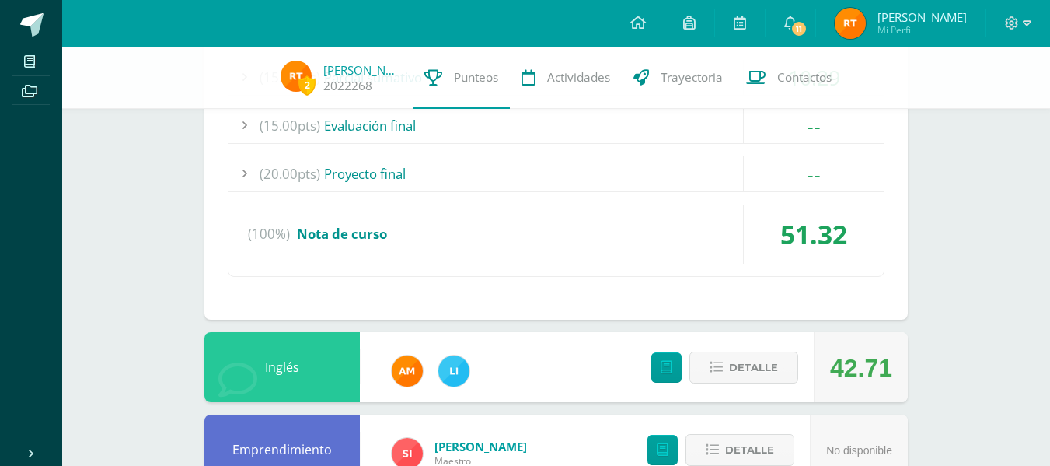
click at [569, 259] on div "(100%) Nota de curso" at bounding box center [556, 233] width 655 height 59
click at [357, 232] on span "Nota de curso" at bounding box center [342, 234] width 90 height 18
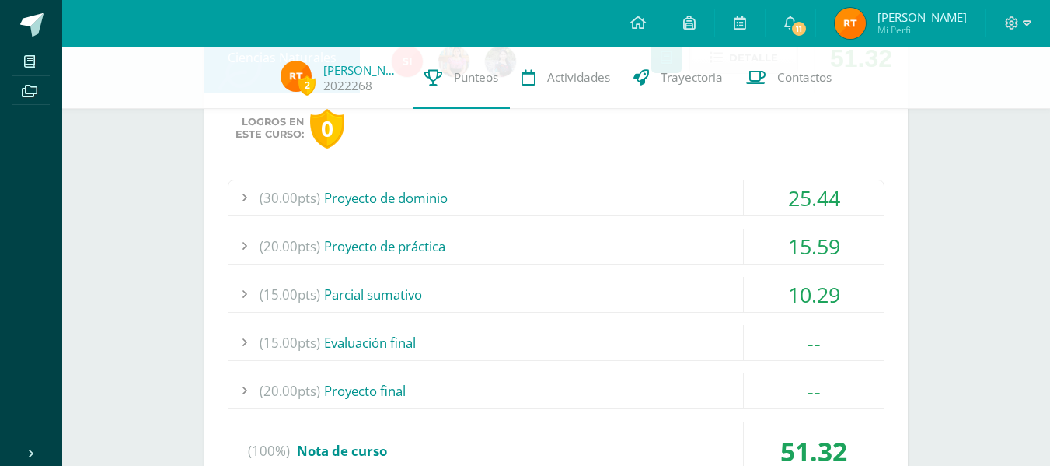
scroll to position [550, 0]
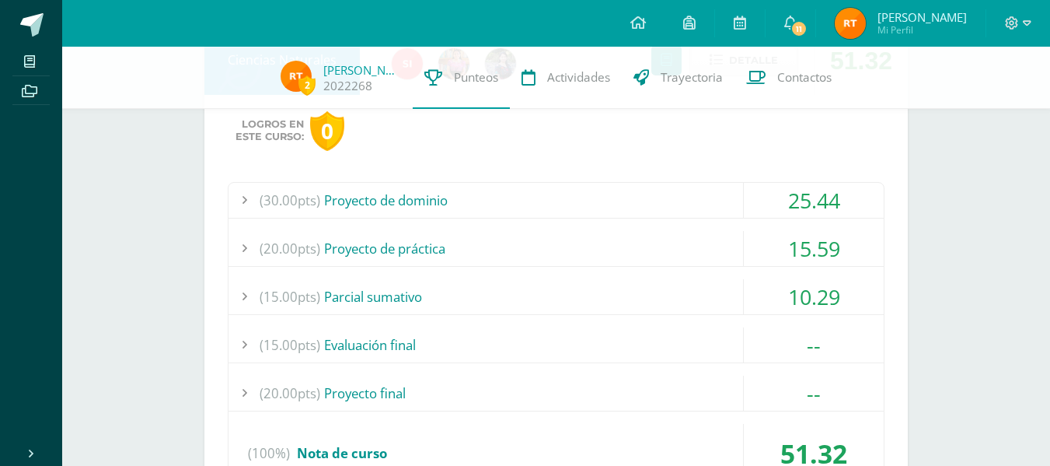
click at [480, 175] on div "Logros en este curso: 0 (30.00pts) Proyecto de dominio 25.44 (7.5pts) Hoja de e…" at bounding box center [555, 317] width 703 height 444
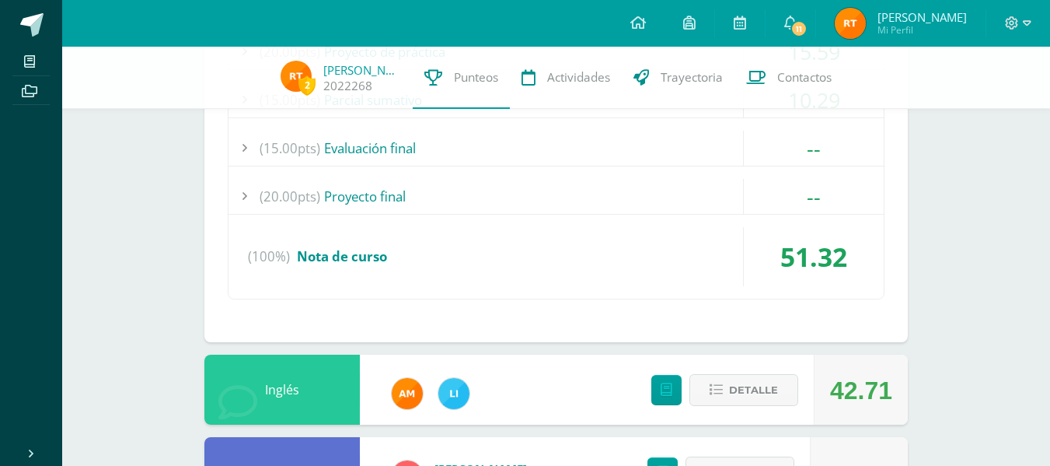
scroll to position [747, 0]
click at [814, 252] on div "51.32" at bounding box center [814, 255] width 140 height 59
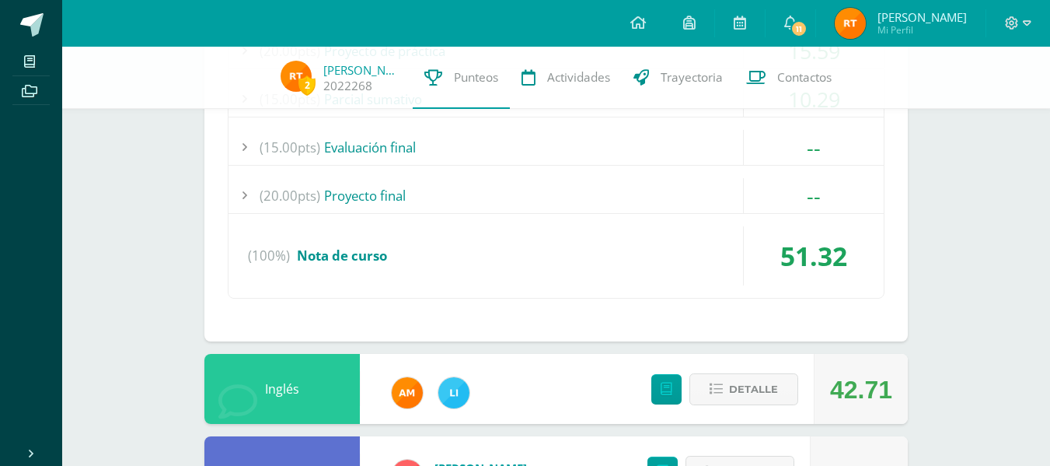
click at [814, 252] on div "51.32" at bounding box center [814, 255] width 140 height 59
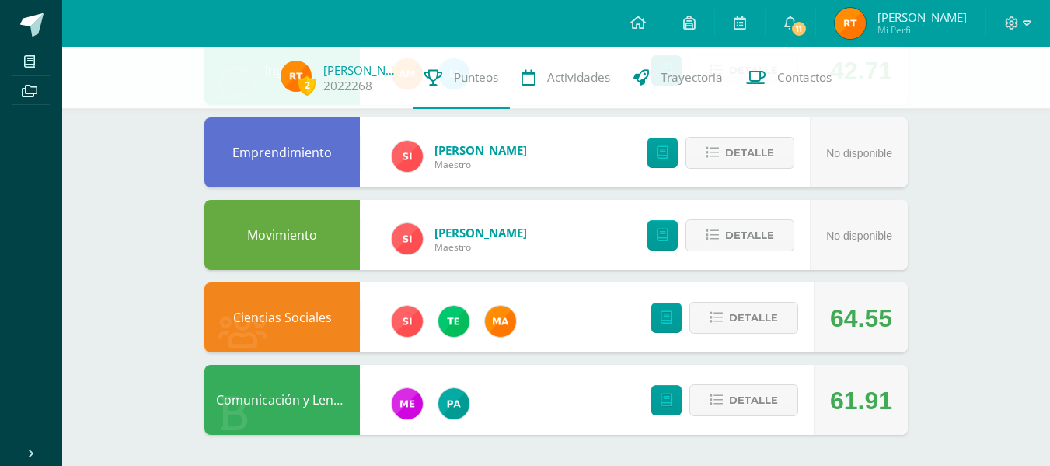
scroll to position [622, 0]
